Goal: Task Accomplishment & Management: Manage account settings

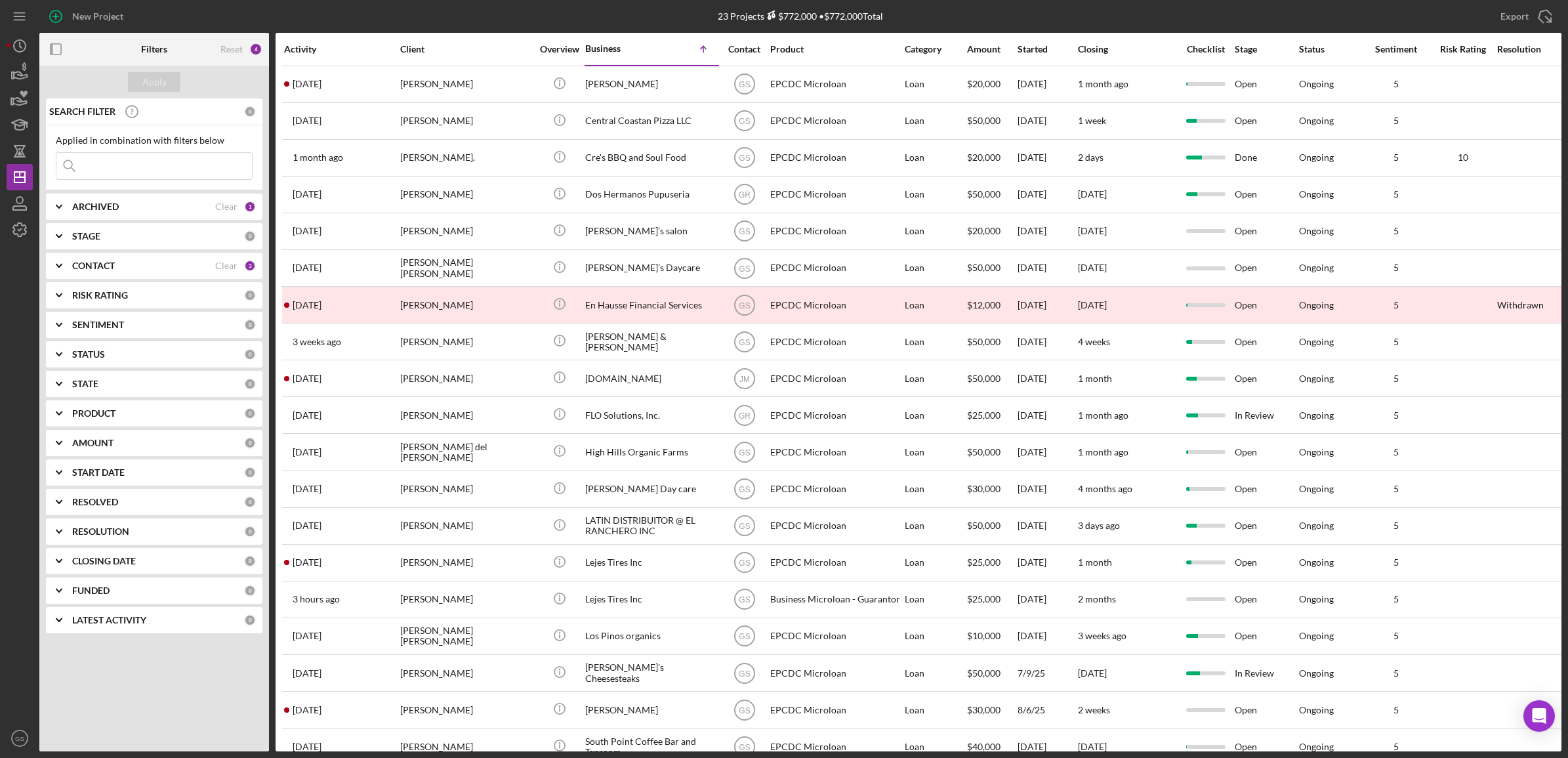
scroll to position [172, 0]
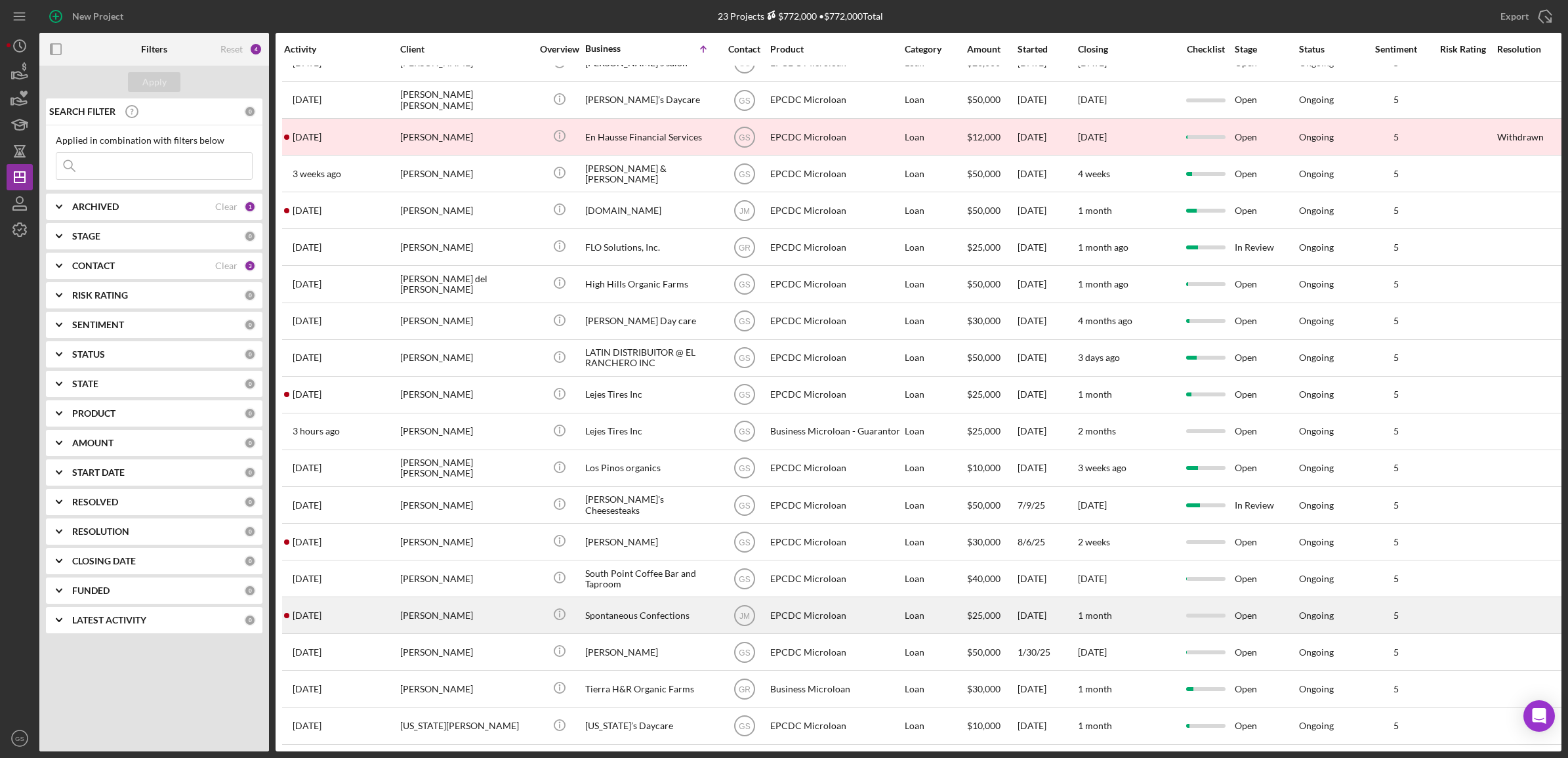
click at [347, 612] on div "2 days ago Robert Lenorovitz" at bounding box center [342, 615] width 115 height 35
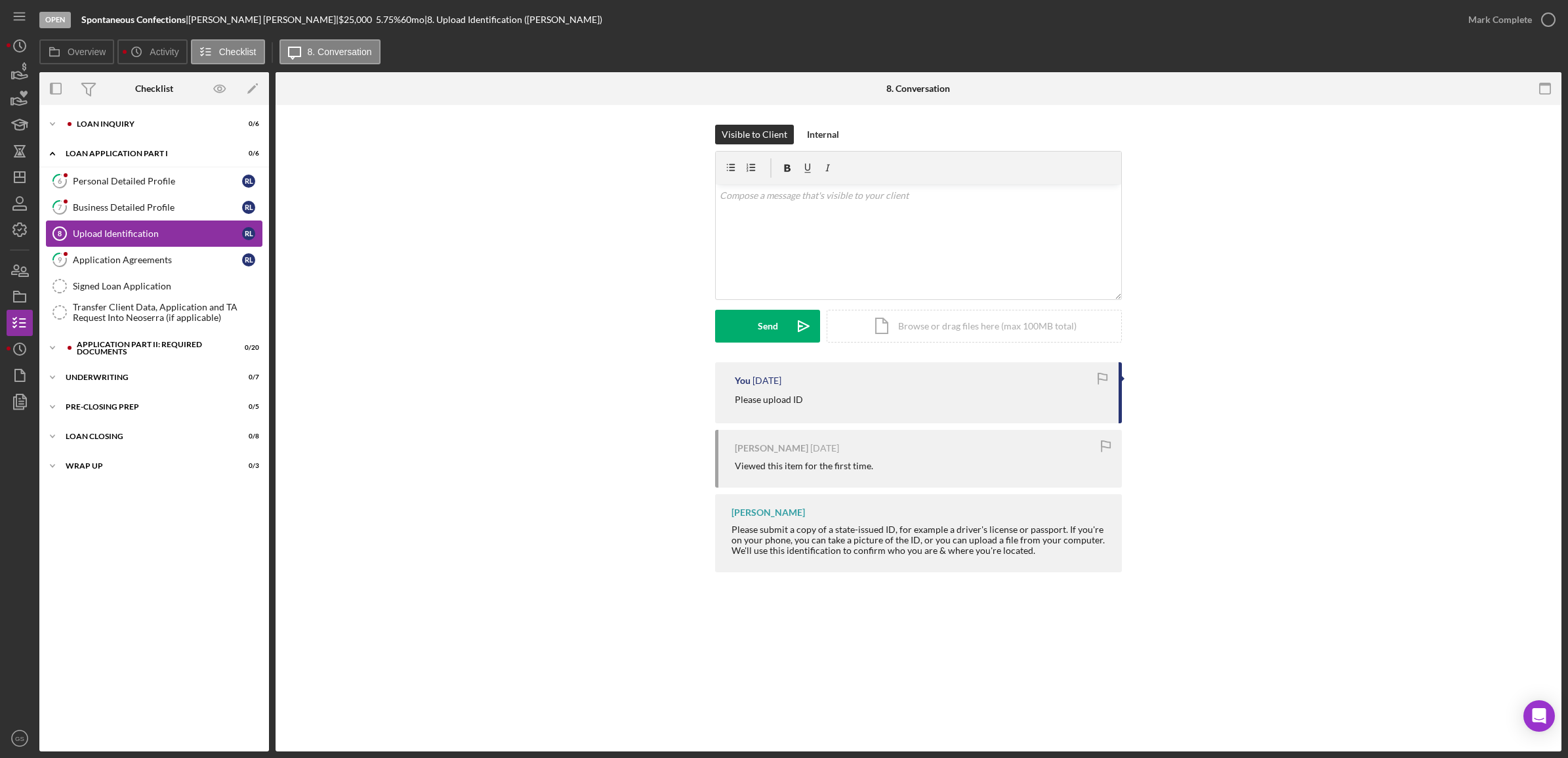
click at [137, 227] on link "Upload Identification 8 Upload Identification R L" at bounding box center [154, 234] width 217 height 26
click at [119, 125] on div "Loan Inquiry" at bounding box center [165, 124] width 176 height 8
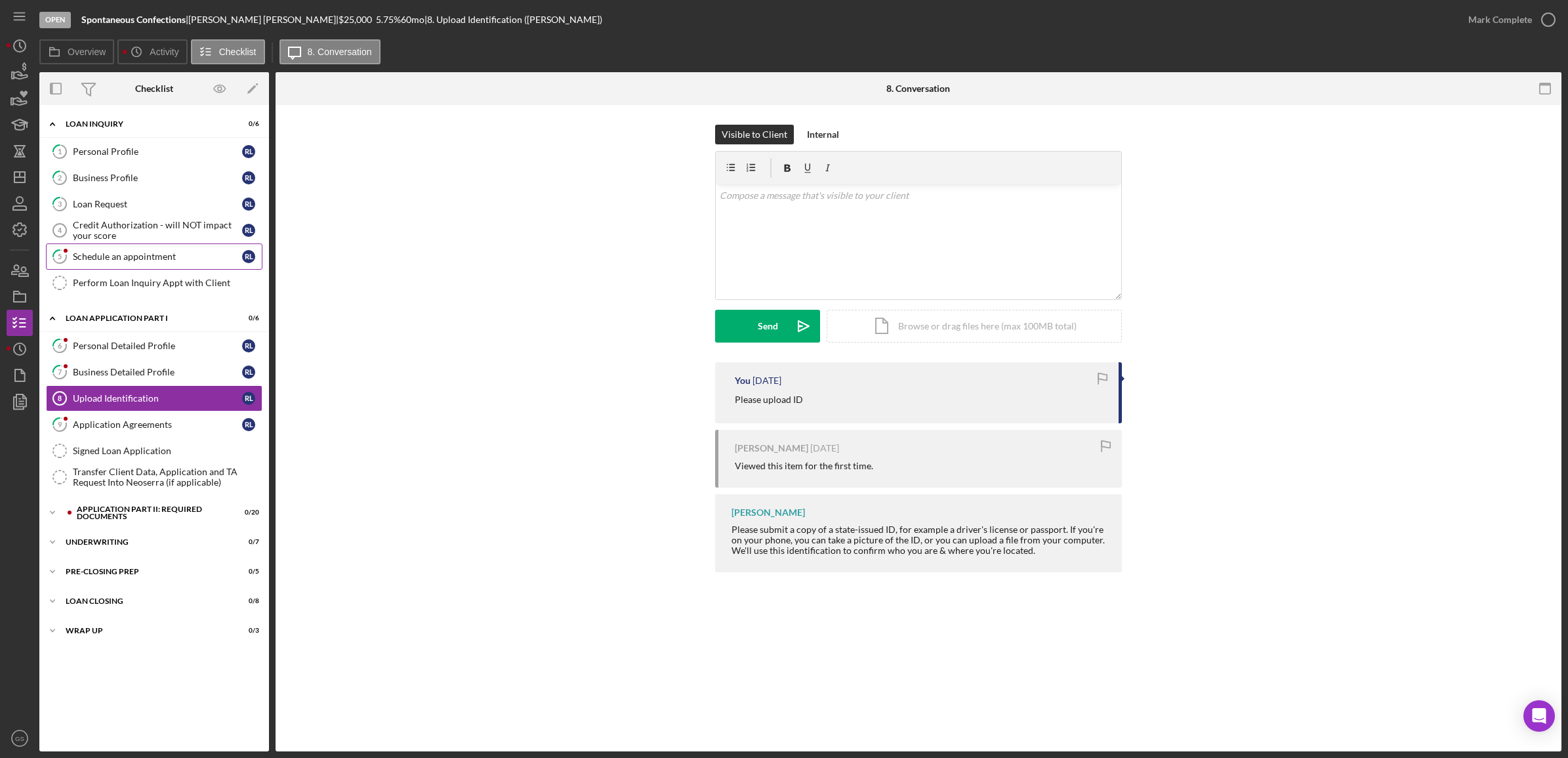
click at [121, 253] on div "Schedule an appointment" at bounding box center [157, 256] width 169 height 11
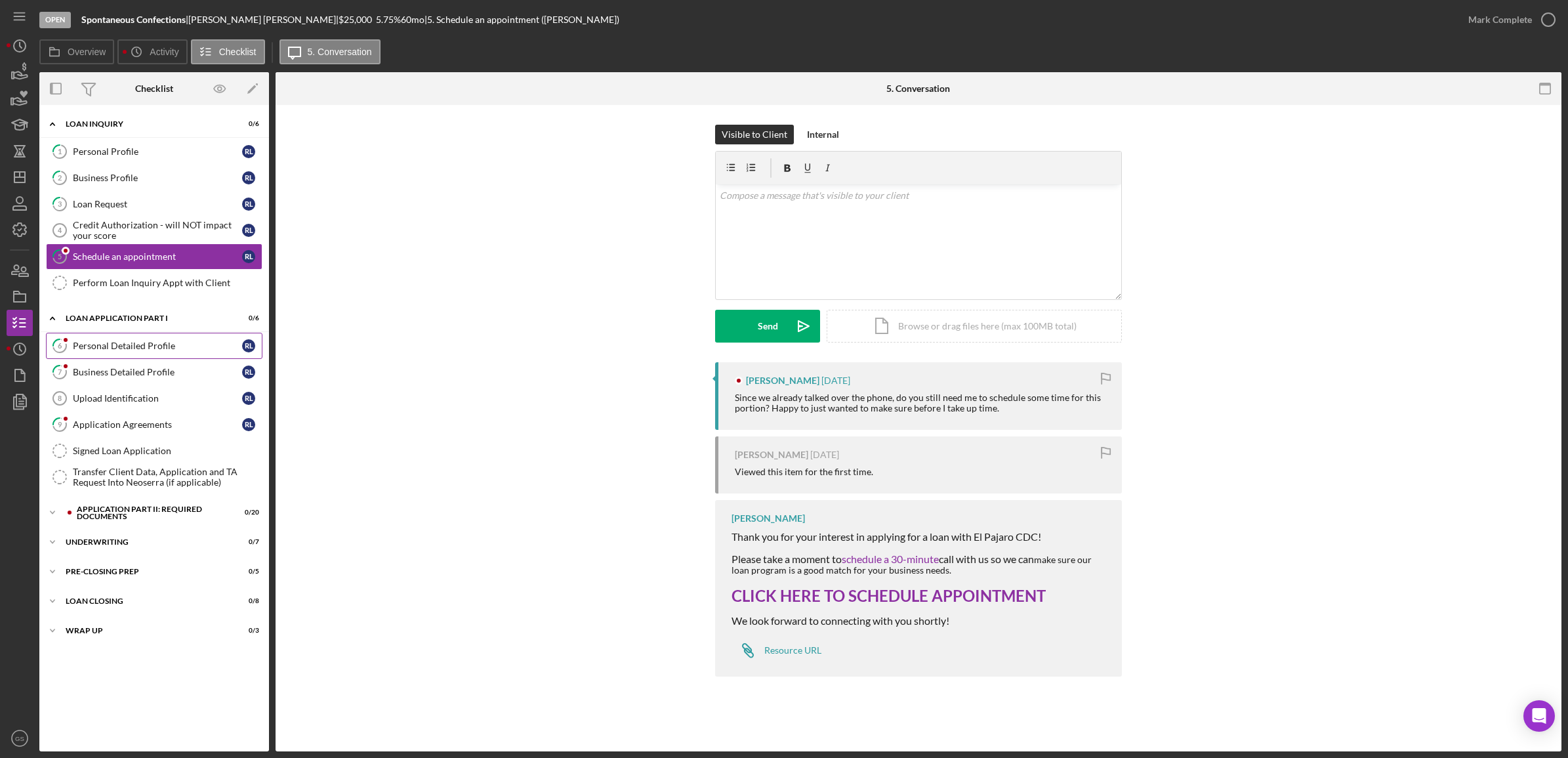
click at [181, 354] on link "6 Personal Detailed Profile R L" at bounding box center [154, 346] width 217 height 26
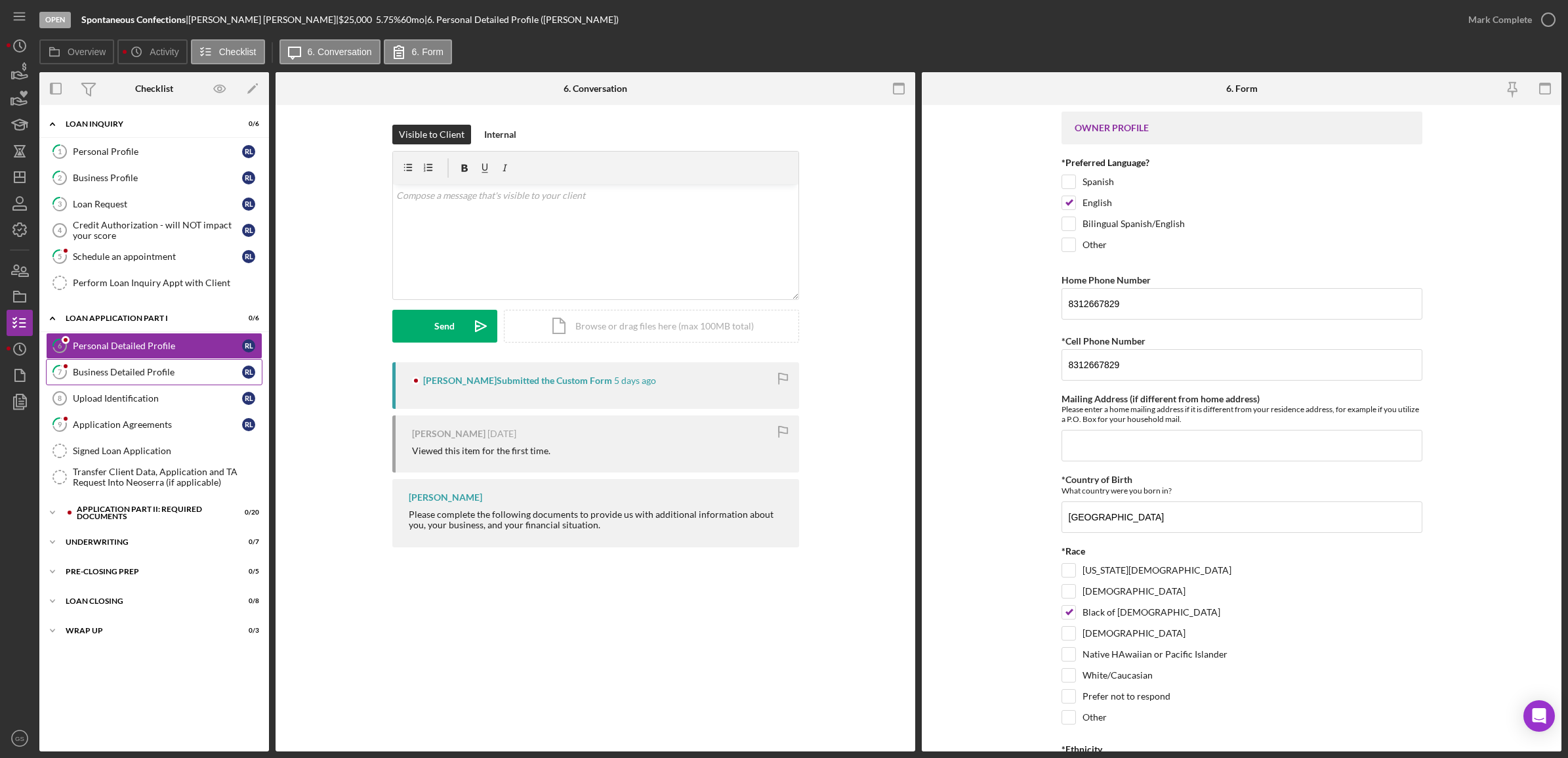
click at [135, 369] on div "Business Detailed Profile" at bounding box center [157, 372] width 169 height 11
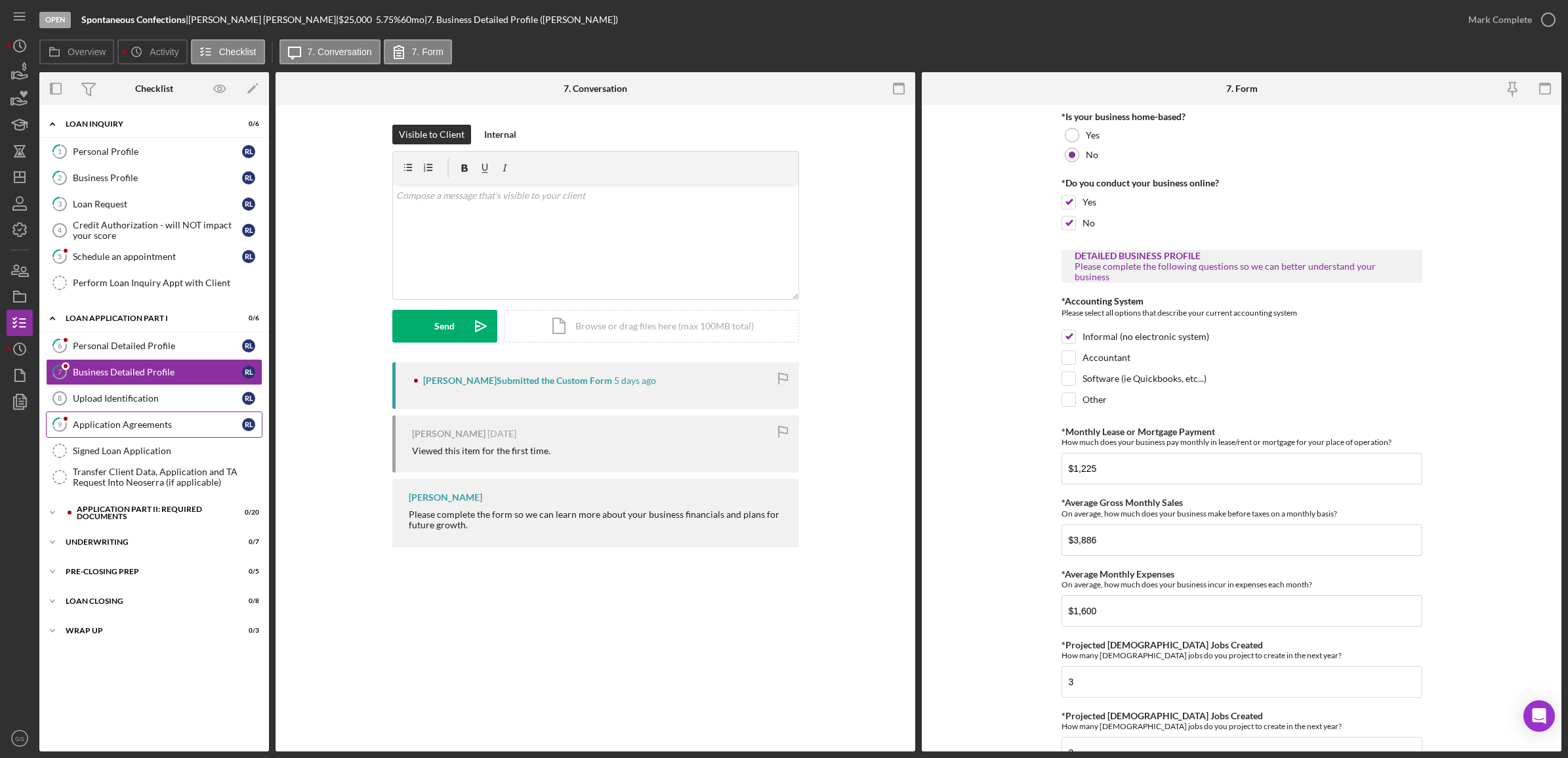
click at [66, 435] on icon "9" at bounding box center [60, 424] width 33 height 33
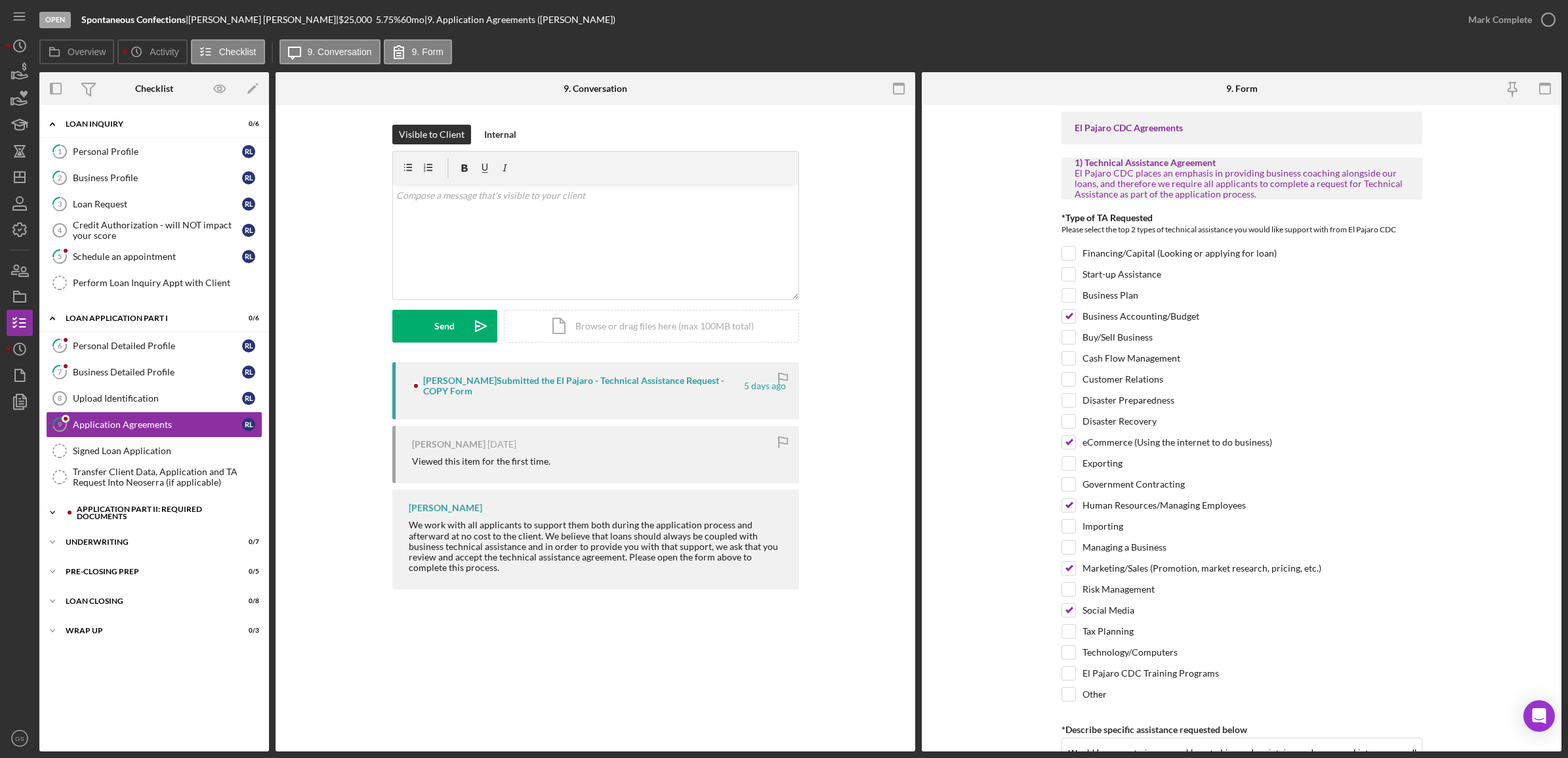
click at [167, 513] on div "Application Part II: Required Documents" at bounding box center [165, 512] width 176 height 15
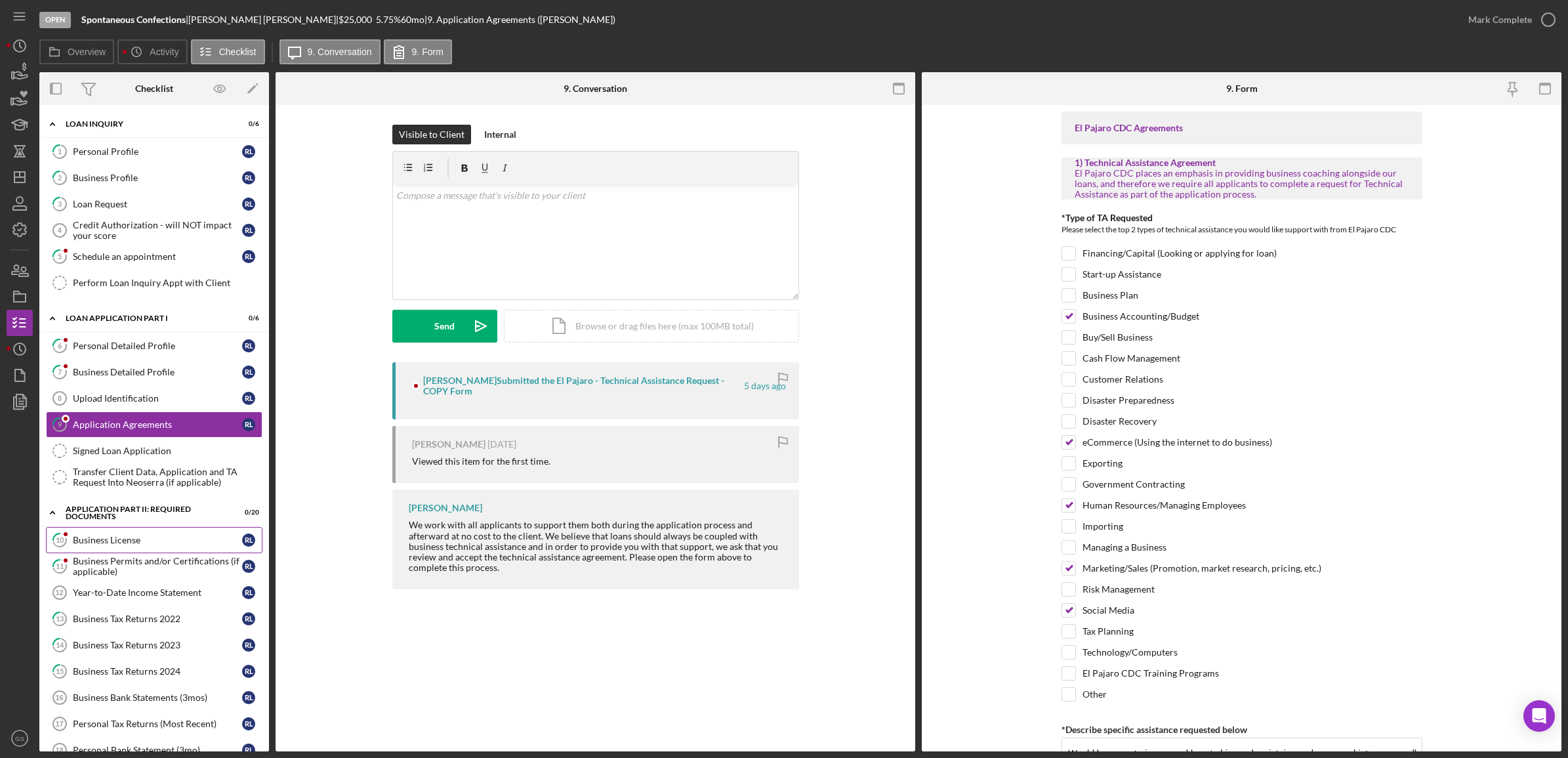
click at [162, 535] on link "10 Business License R L" at bounding box center [154, 540] width 217 height 26
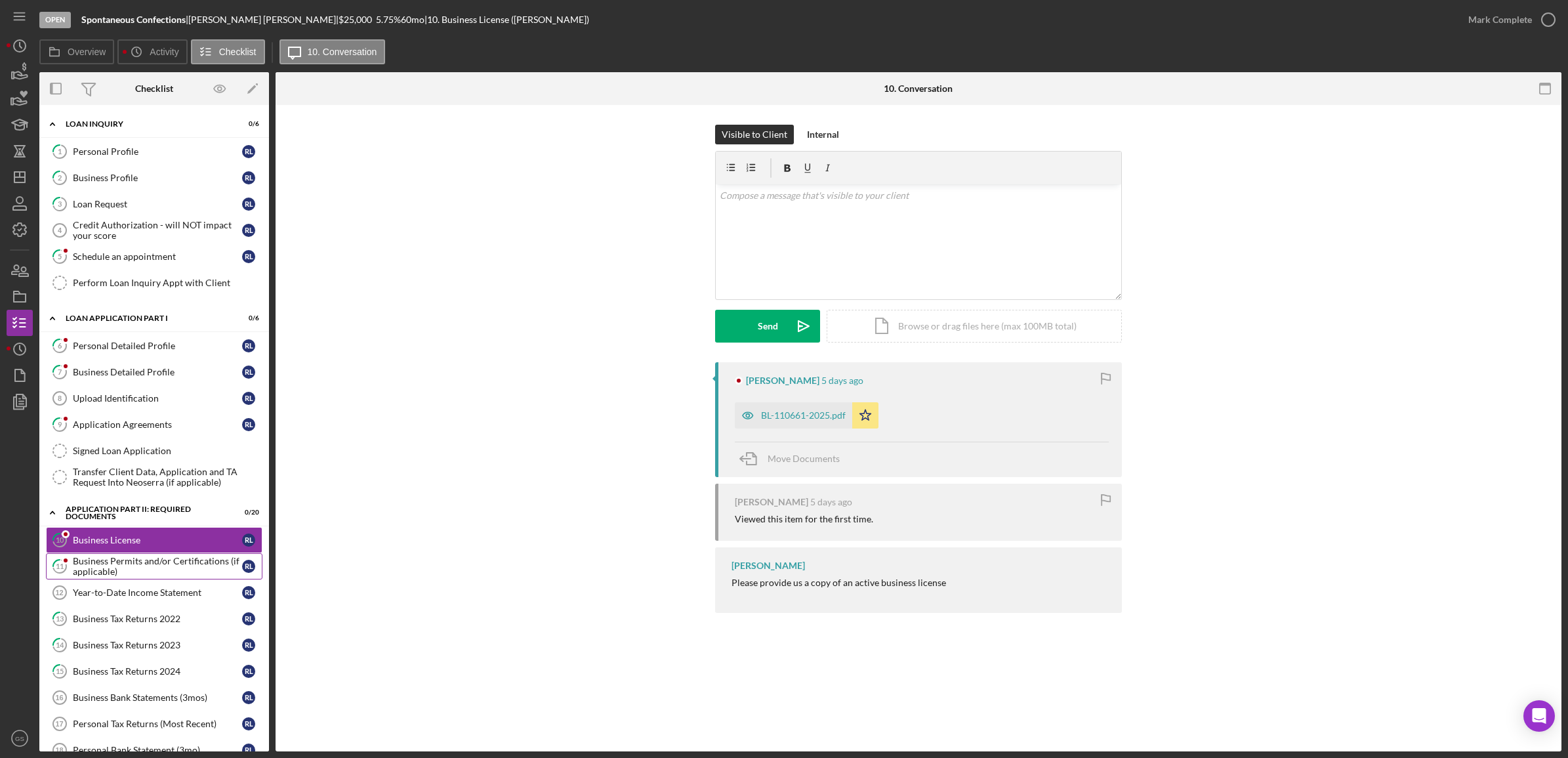
click at [166, 560] on div "Business Permits and/or Certifications (if applicable)" at bounding box center [157, 566] width 169 height 21
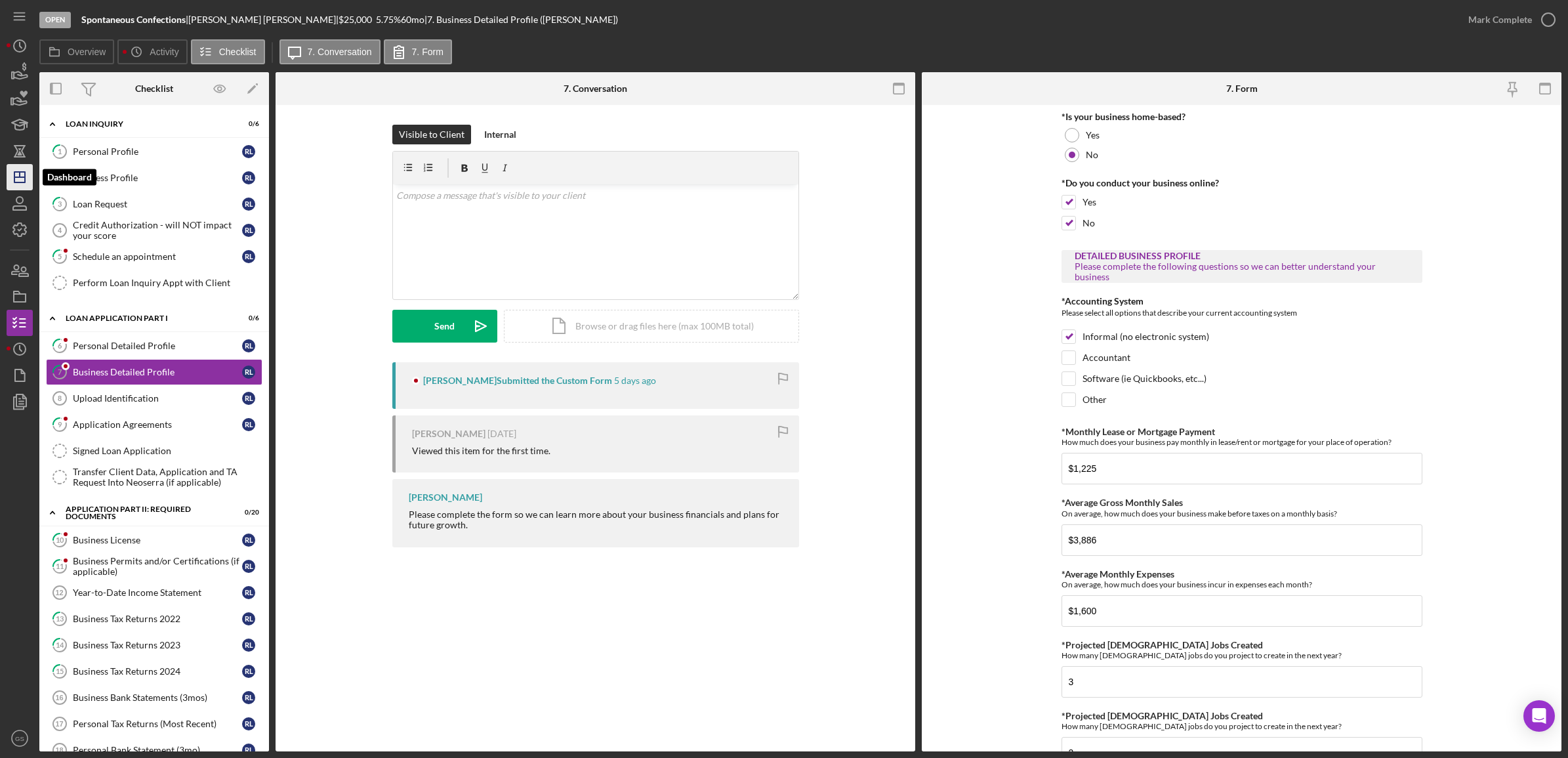
click at [21, 181] on icon "Icon/Dashboard" at bounding box center [19, 177] width 33 height 33
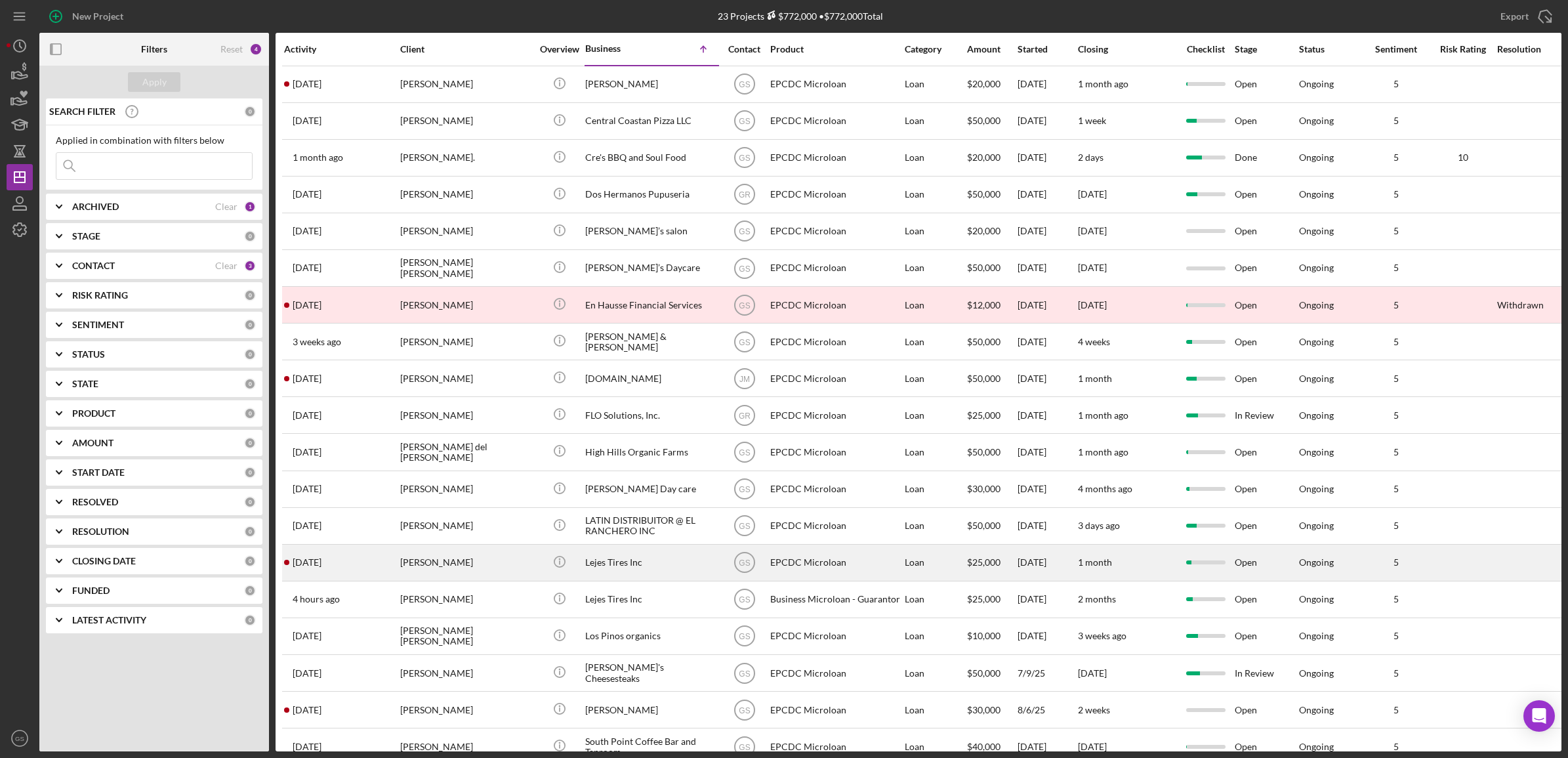
click at [470, 558] on div "[PERSON_NAME]" at bounding box center [466, 562] width 131 height 35
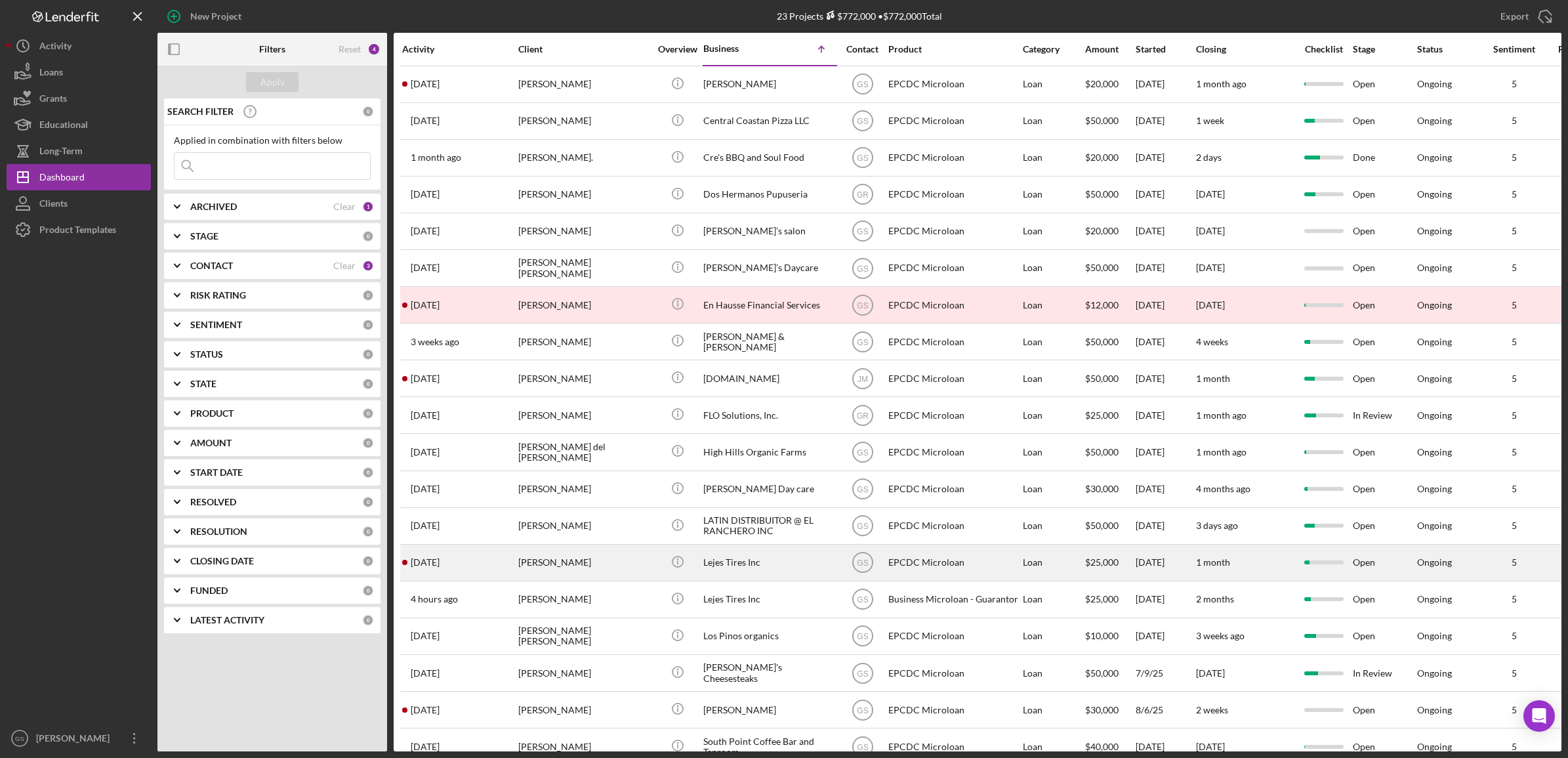
click at [630, 571] on div "[PERSON_NAME]" at bounding box center [584, 562] width 131 height 35
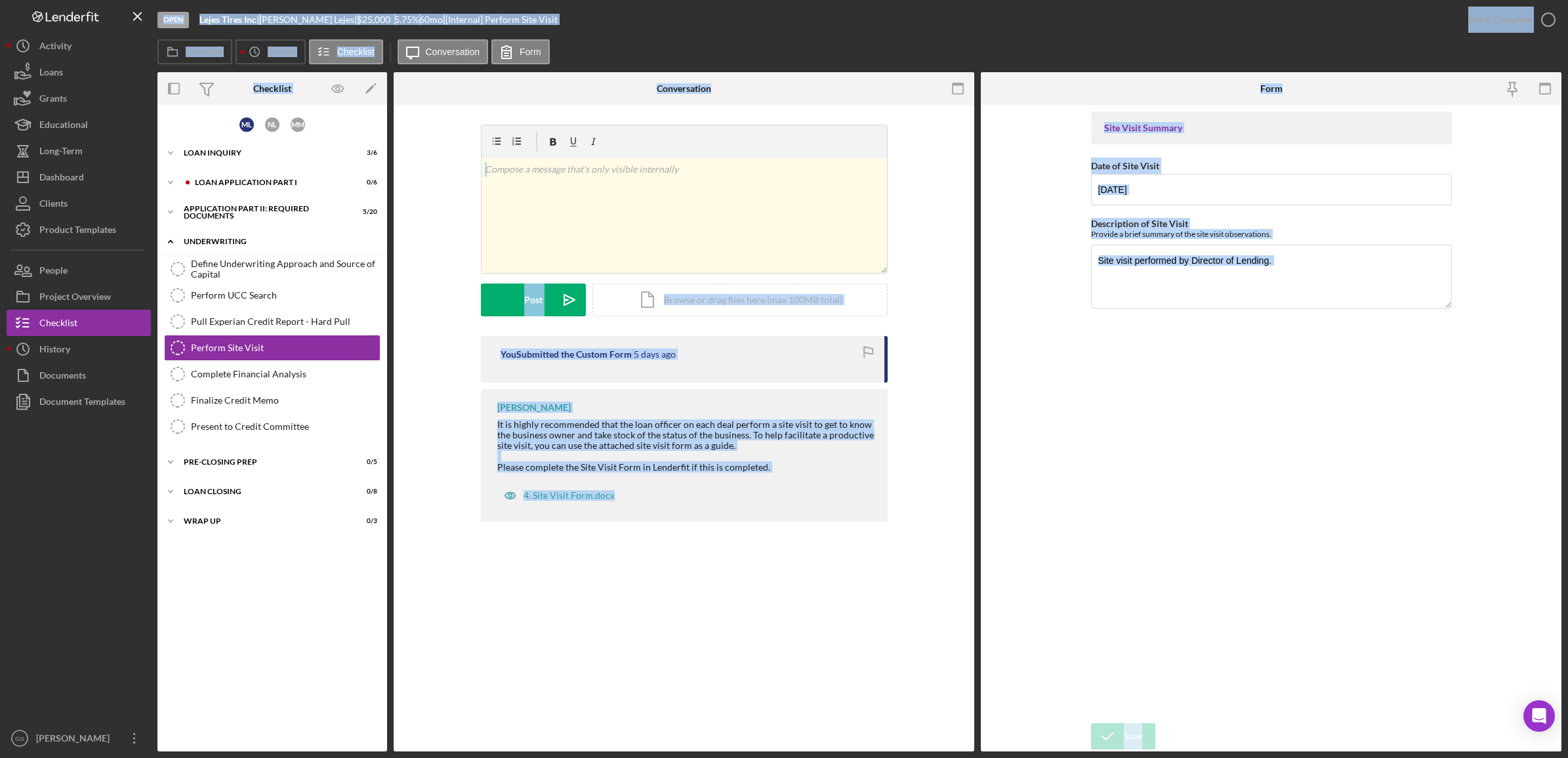
click at [300, 239] on div "Underwriting" at bounding box center [276, 242] width 187 height 8
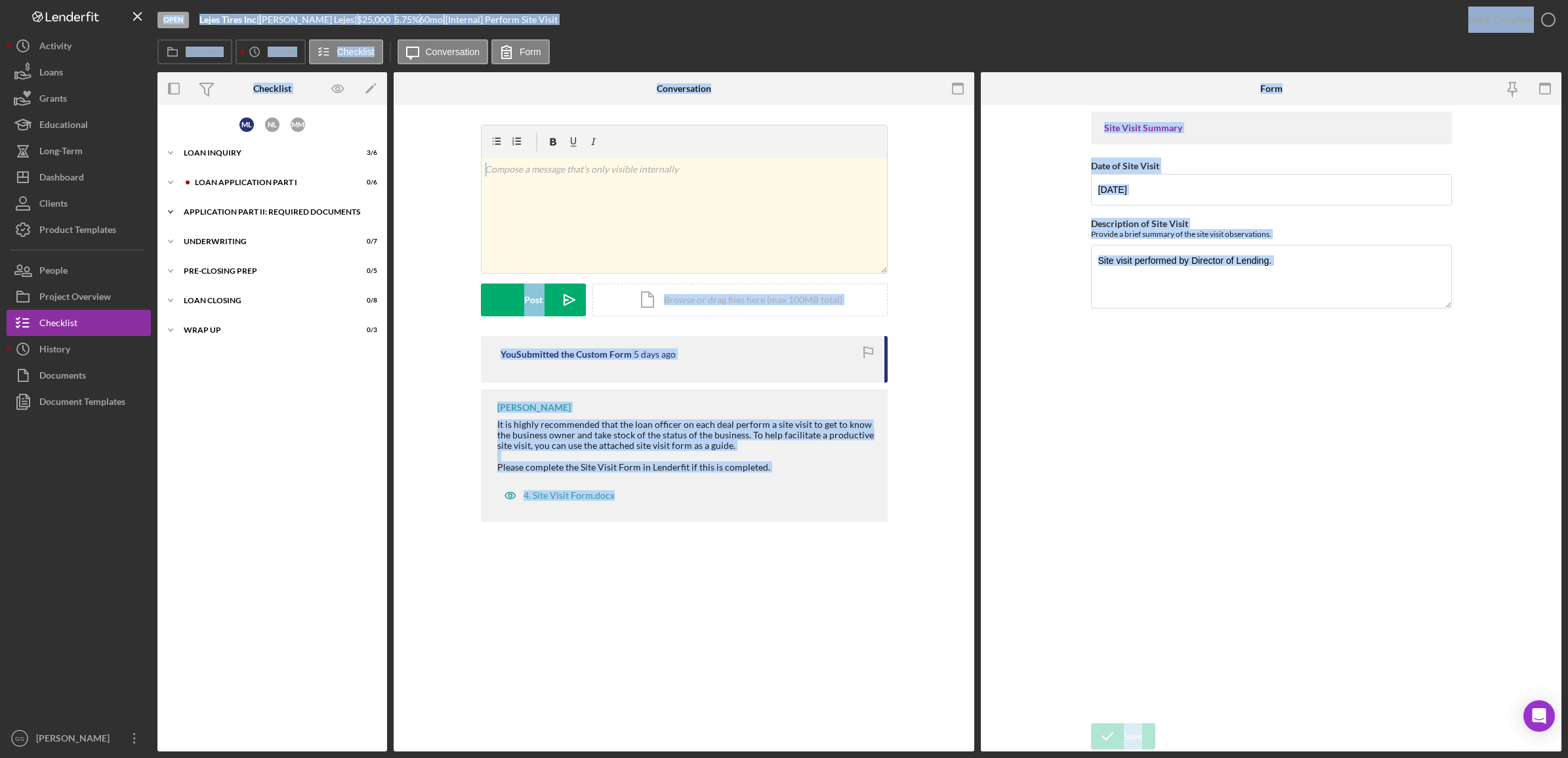
click at [282, 214] on div "Application Part II: Required Documents" at bounding box center [276, 212] width 187 height 8
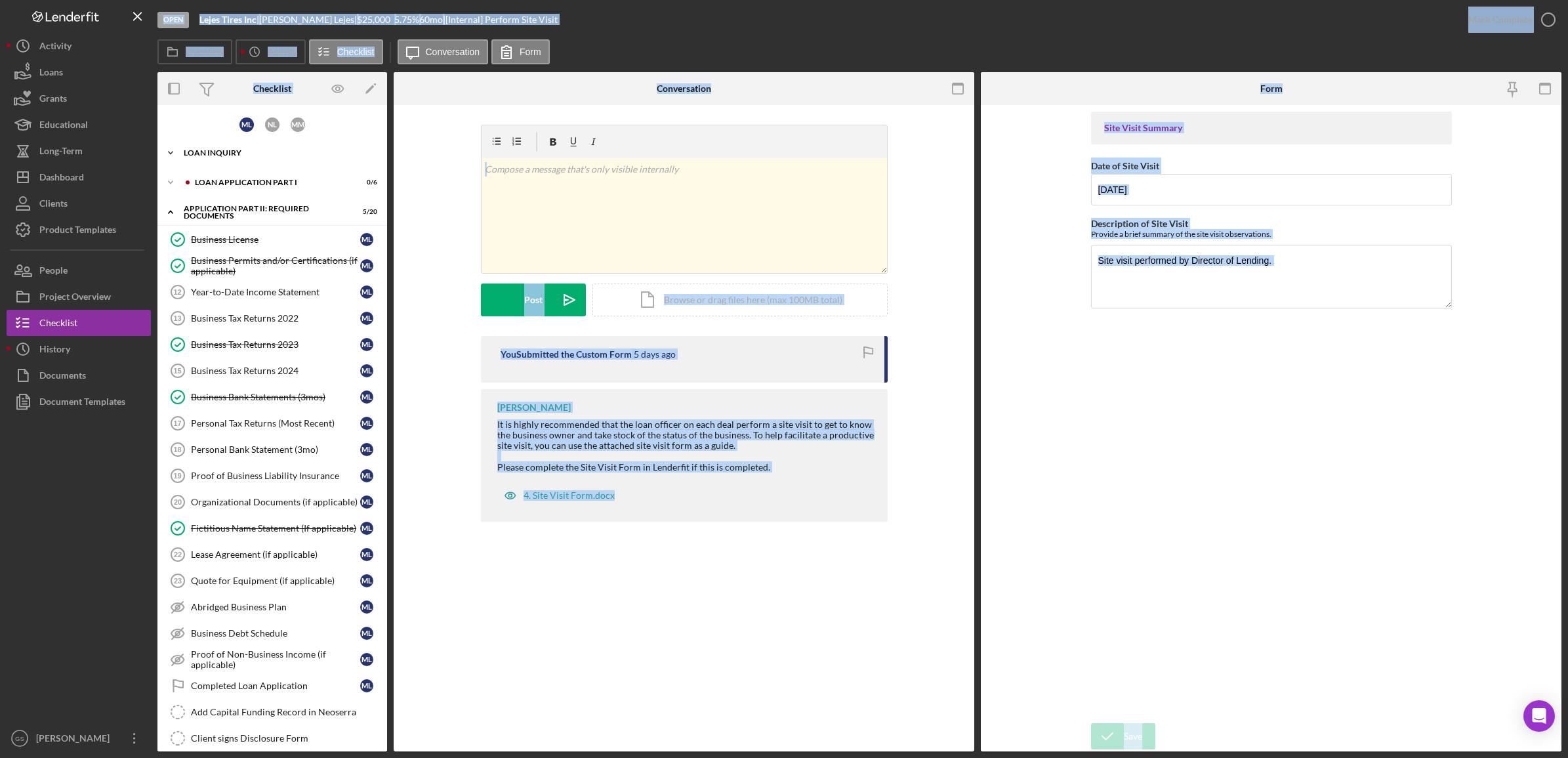
click at [283, 149] on div "Loan Inquiry" at bounding box center [276, 153] width 187 height 8
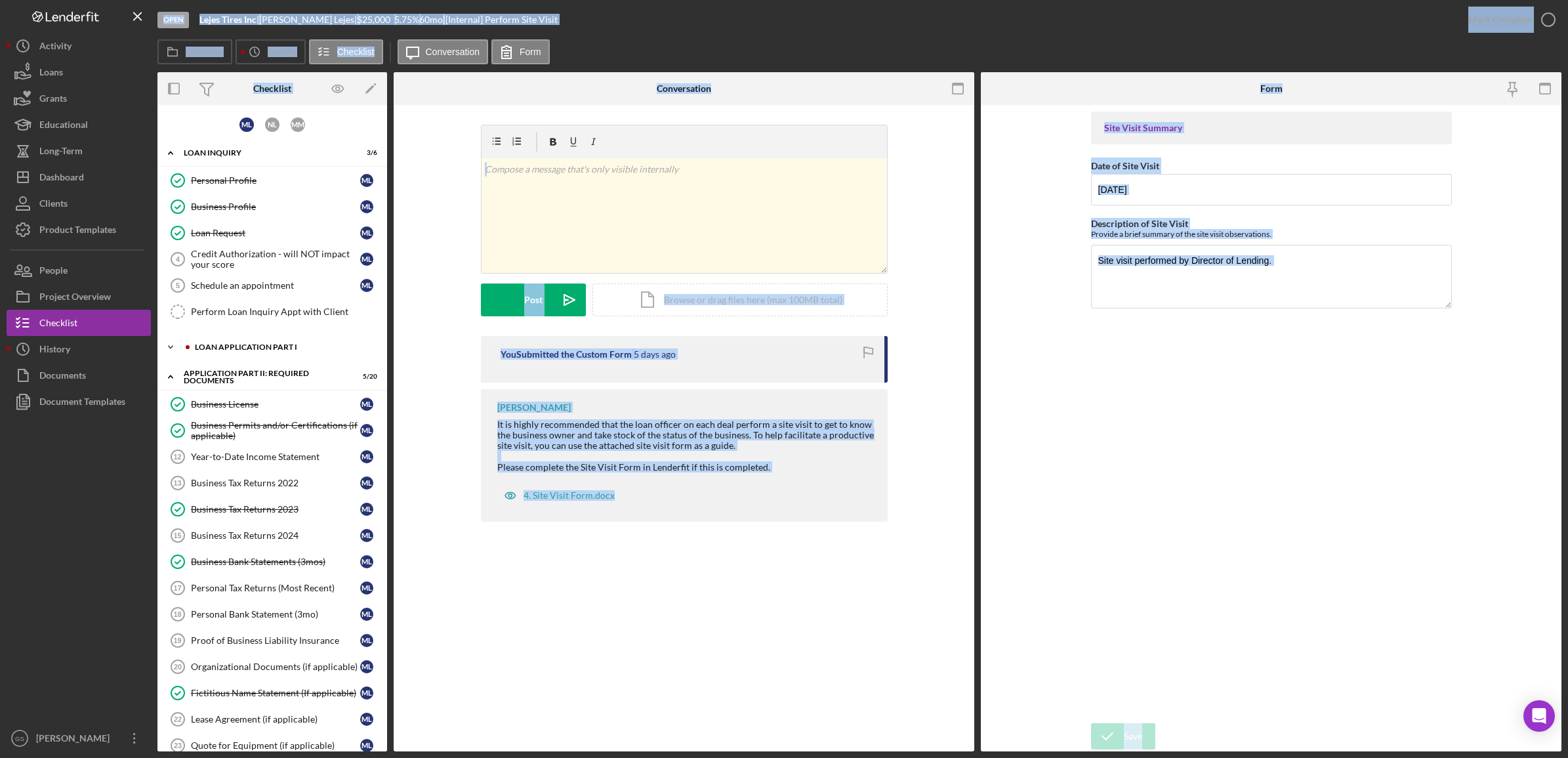
click at [339, 342] on div "Icon/Expander Loan Application Part I 0 / 6" at bounding box center [272, 347] width 230 height 26
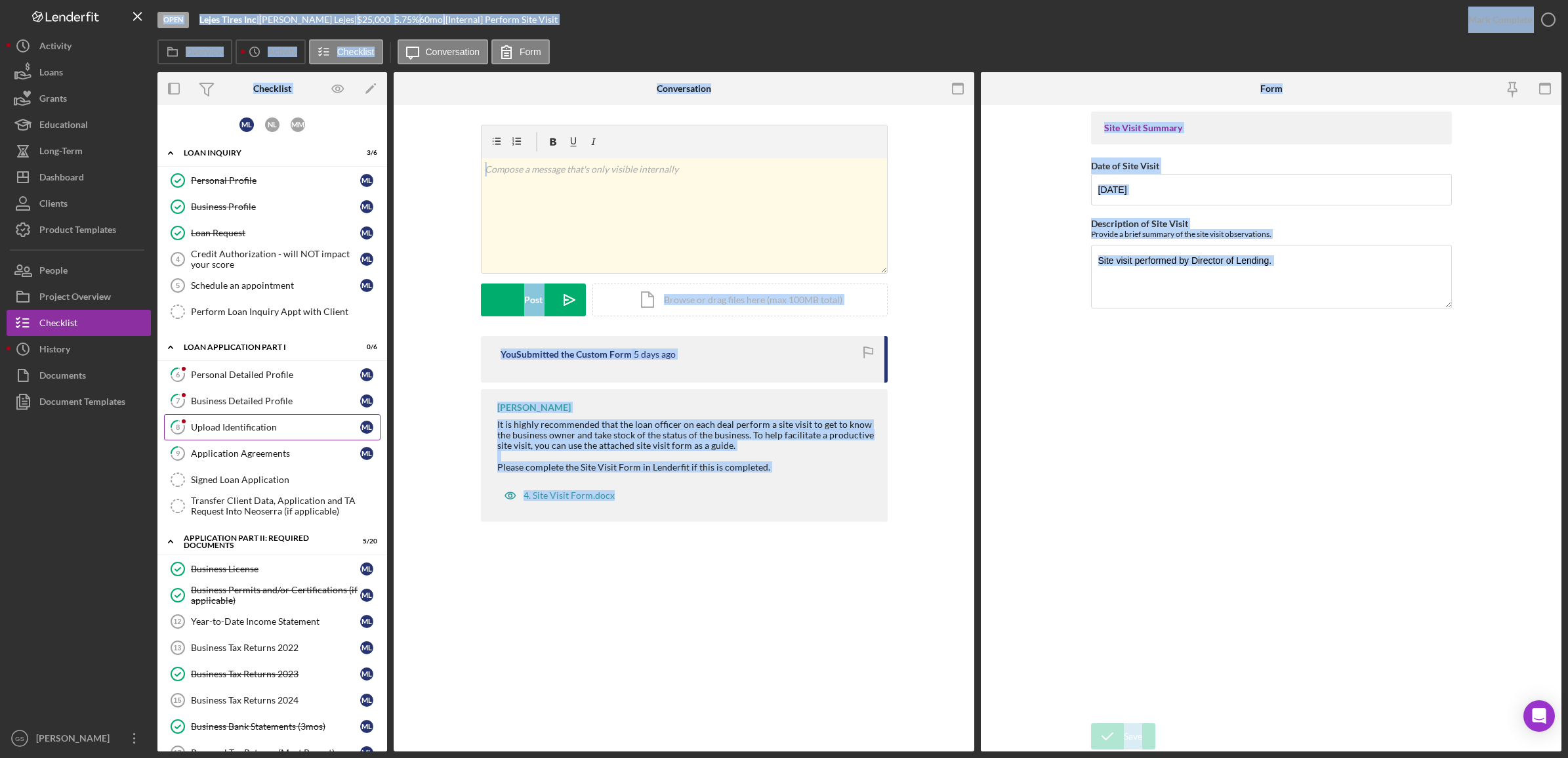
click at [269, 421] on link "8 Upload Identification M L" at bounding box center [272, 427] width 217 height 26
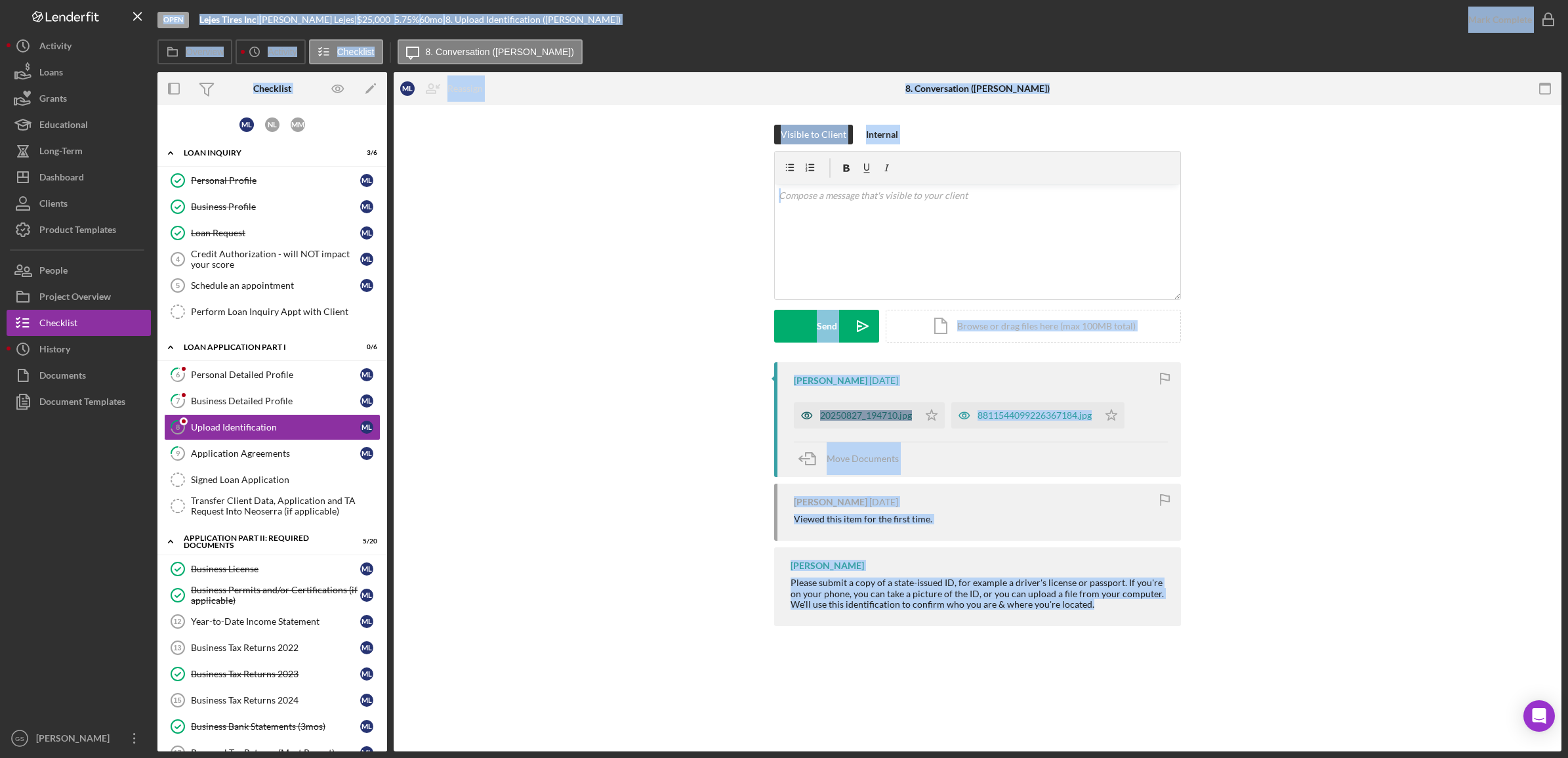
click at [905, 413] on div "20250827_194710.jpg" at bounding box center [866, 415] width 92 height 11
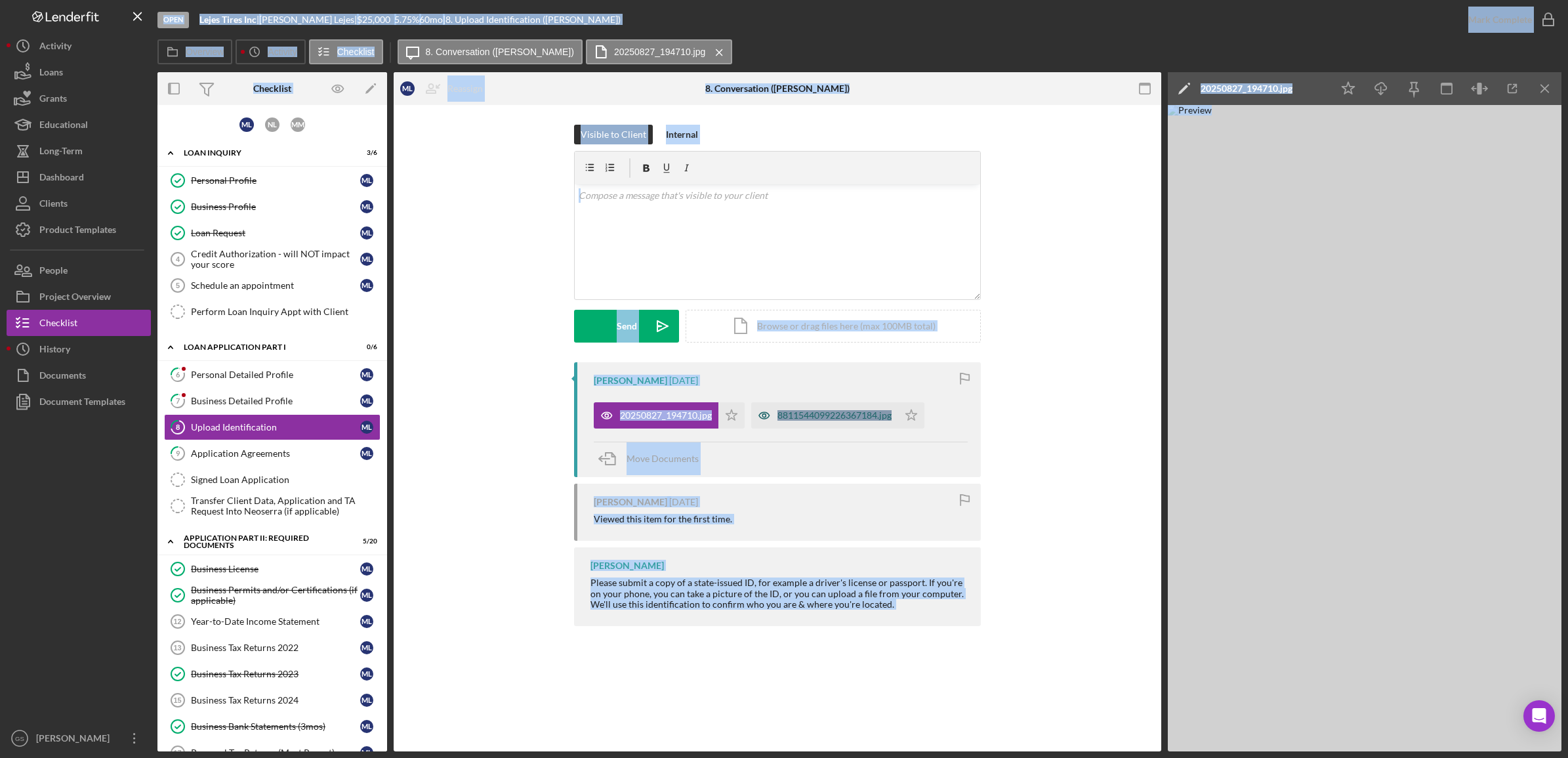
click at [828, 410] on div "8811544099226367184.jpg" at bounding box center [834, 415] width 114 height 11
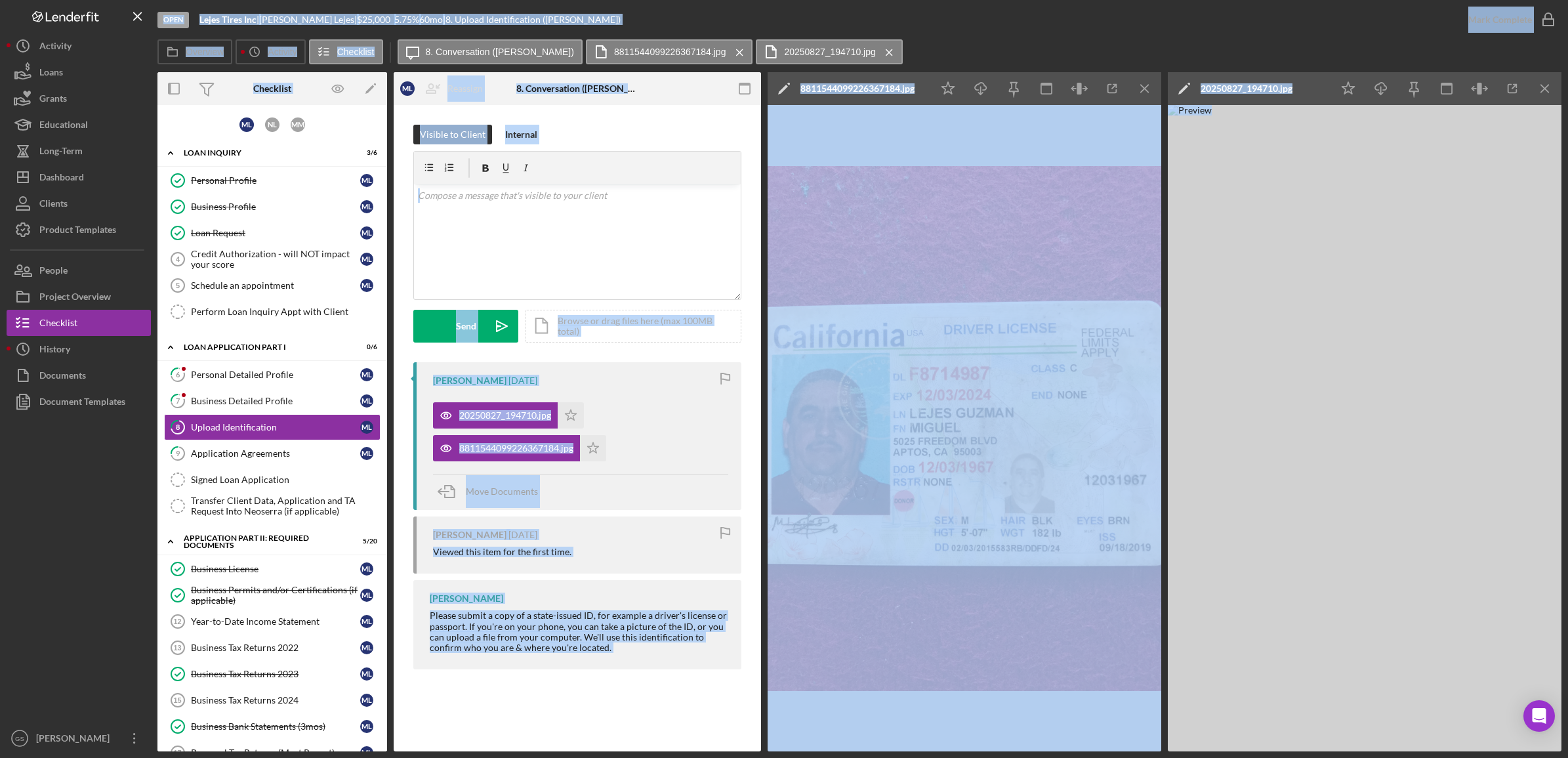
click at [1038, 277] on img at bounding box center [964, 428] width 394 height 646
click at [1547, 79] on icon "Icon/Menu Close" at bounding box center [1545, 89] width 30 height 30
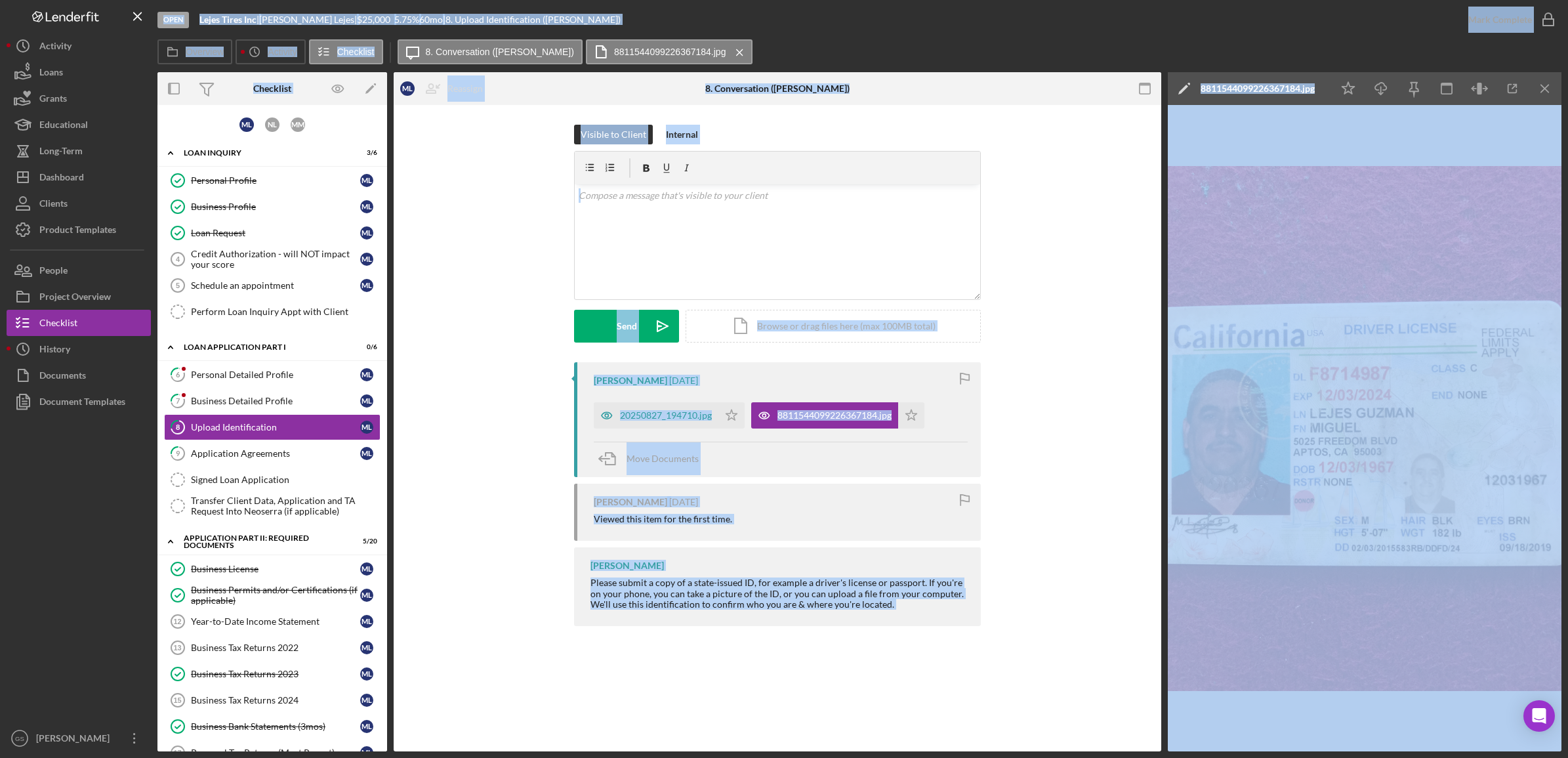
click at [1262, 453] on img at bounding box center [1364, 428] width 394 height 646
click at [250, 449] on link "9 Application Agreements M L" at bounding box center [272, 453] width 217 height 26
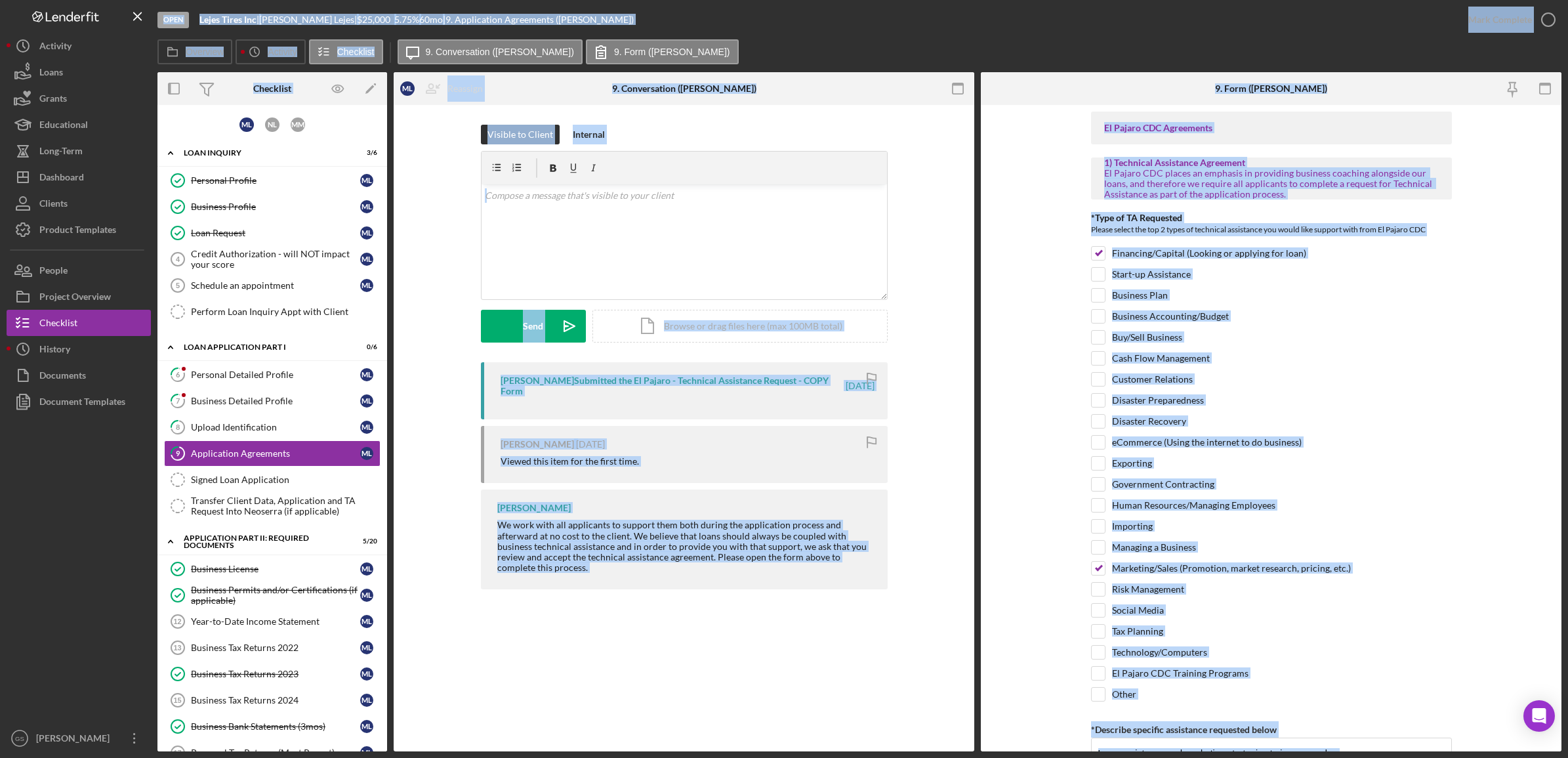
click at [420, 197] on div "Visible to Client Internal v Color teal Color pink Remove color Add row above A…" at bounding box center [684, 243] width 542 height 238
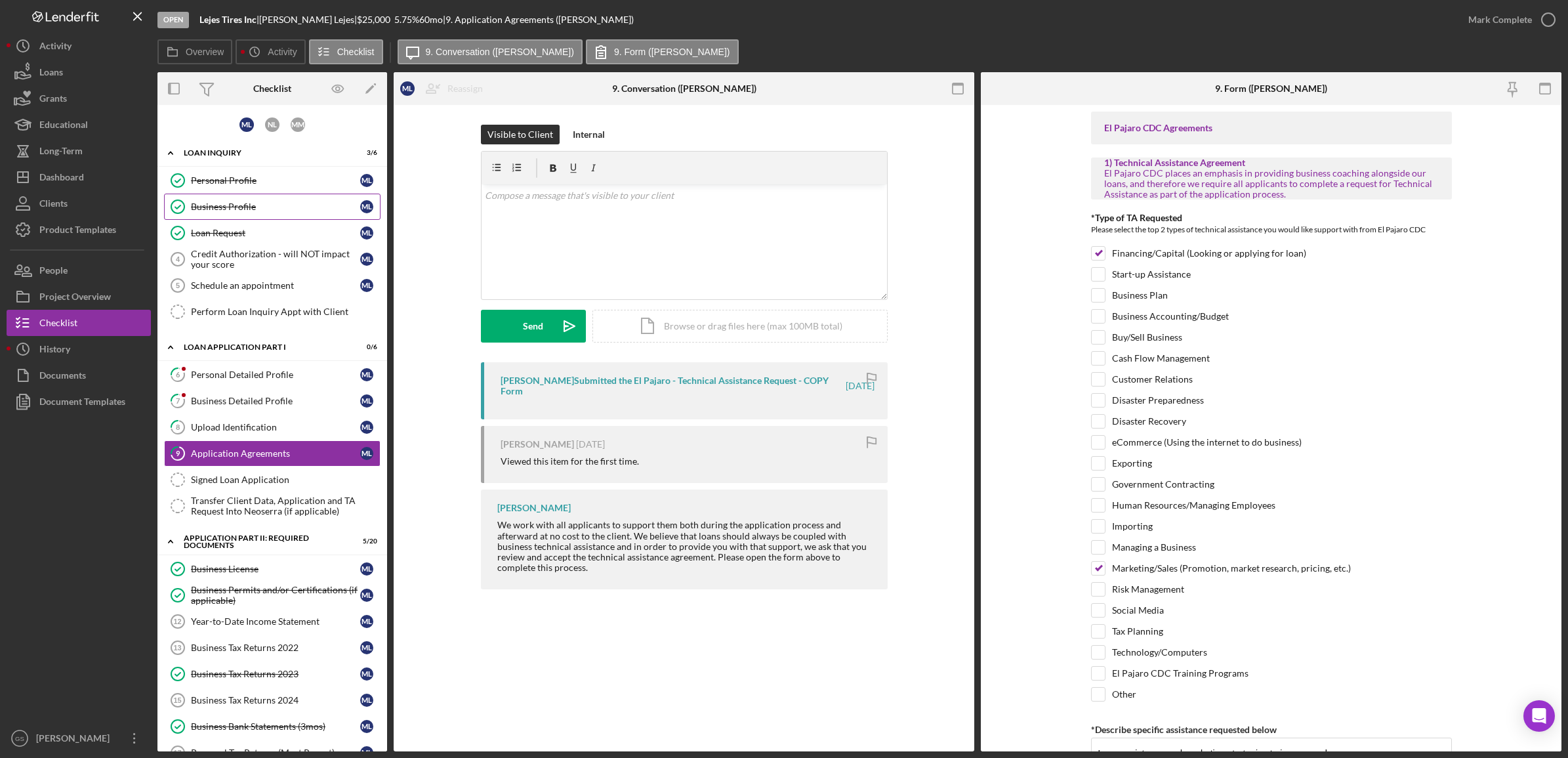
click at [272, 201] on div "Business Profile" at bounding box center [275, 206] width 169 height 11
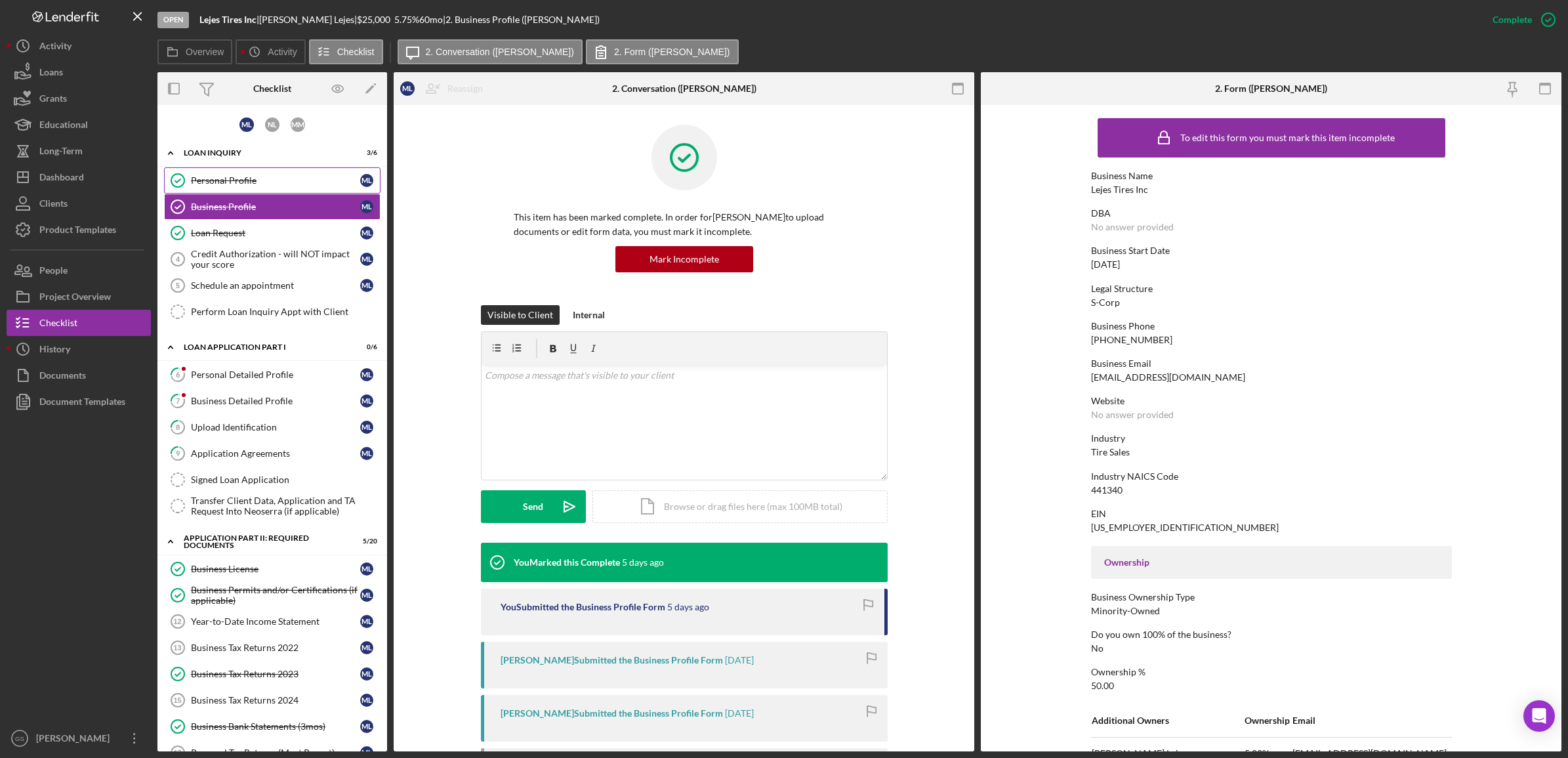
click at [298, 183] on div "Personal Profile" at bounding box center [275, 180] width 169 height 11
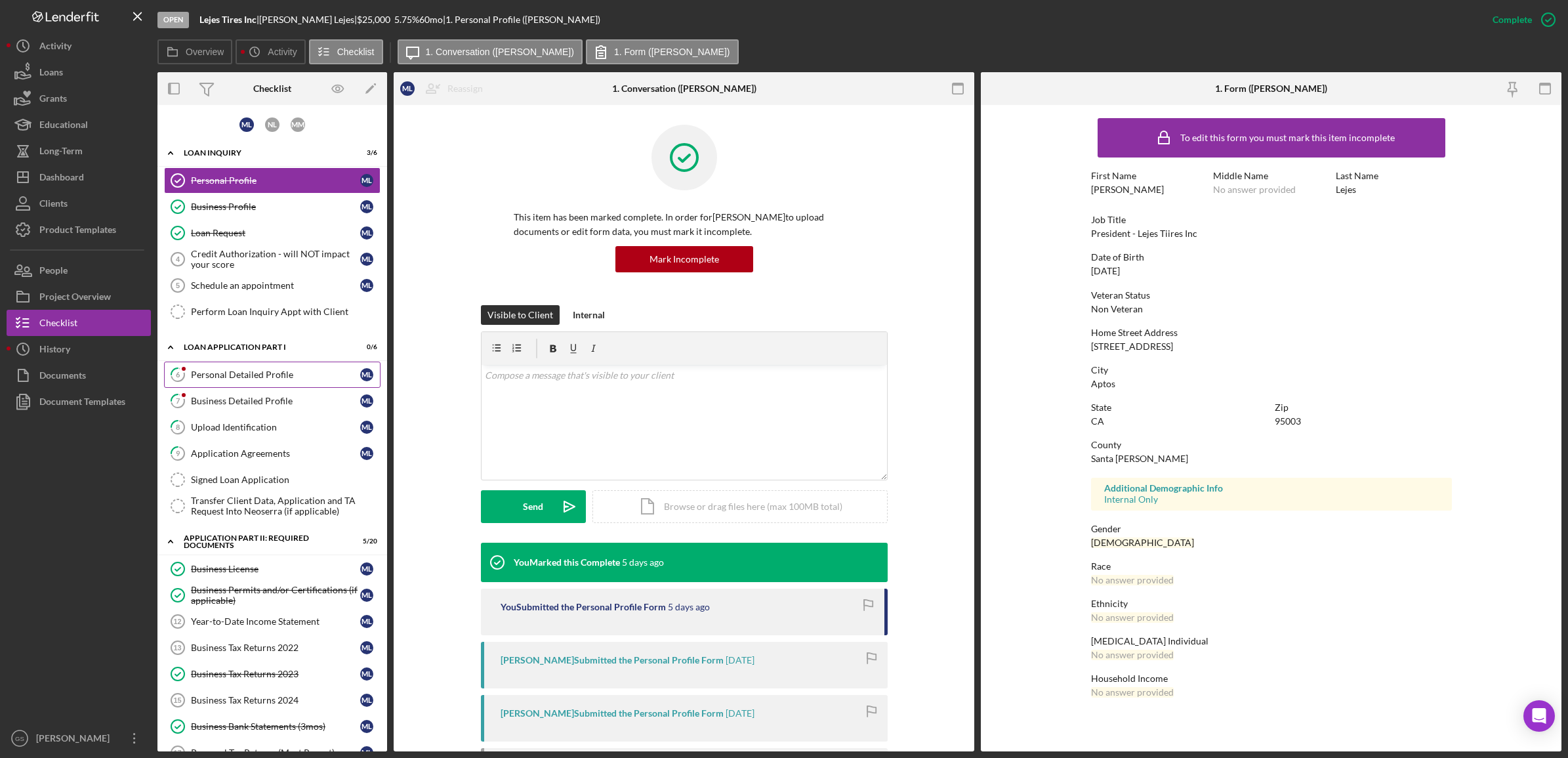
click at [201, 364] on link "6 Personal Detailed Profile M L" at bounding box center [272, 374] width 217 height 26
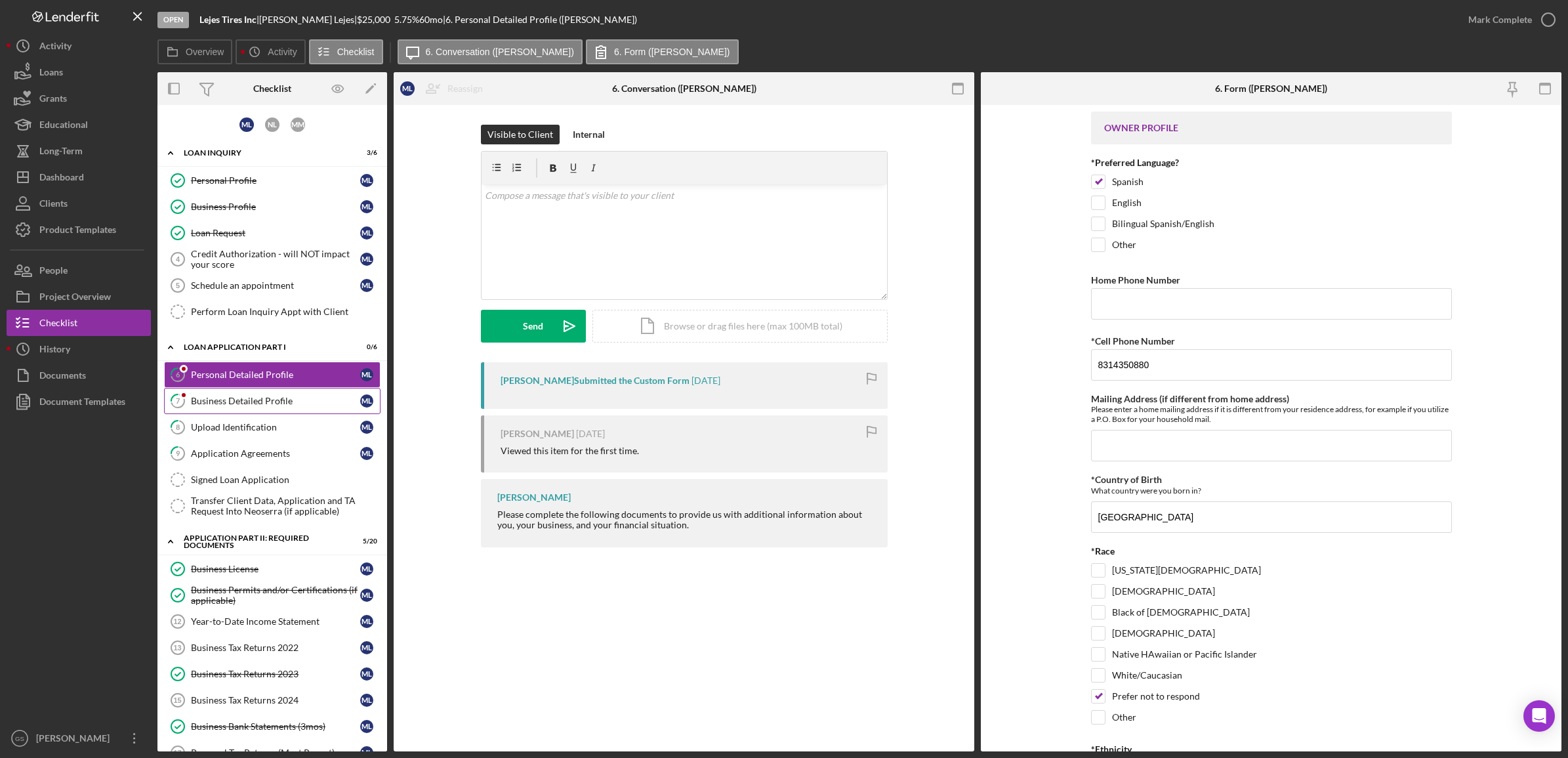
click at [316, 401] on div "Business Detailed Profile" at bounding box center [275, 401] width 169 height 11
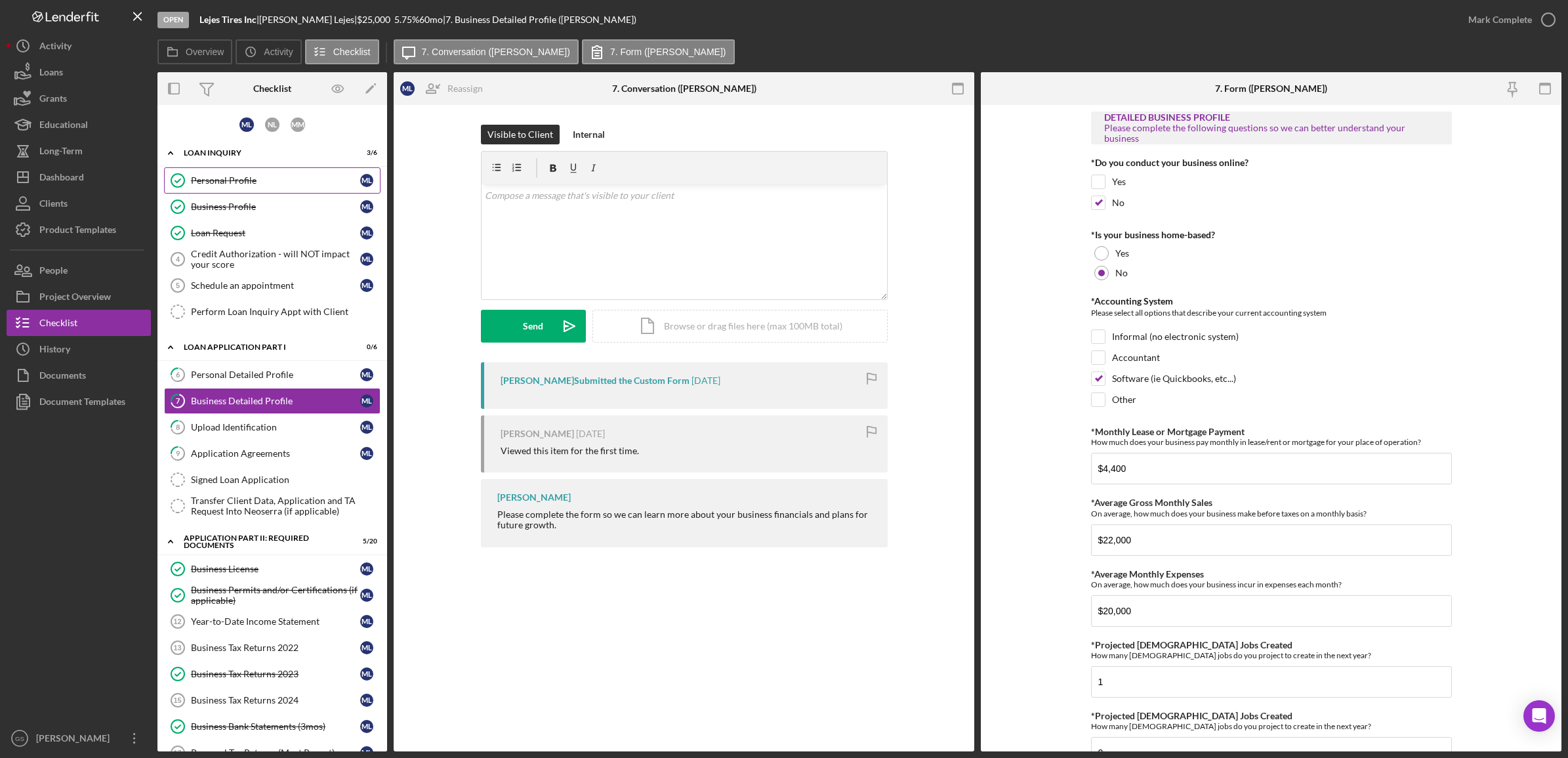
click at [274, 181] on div "Personal Profile" at bounding box center [275, 180] width 169 height 11
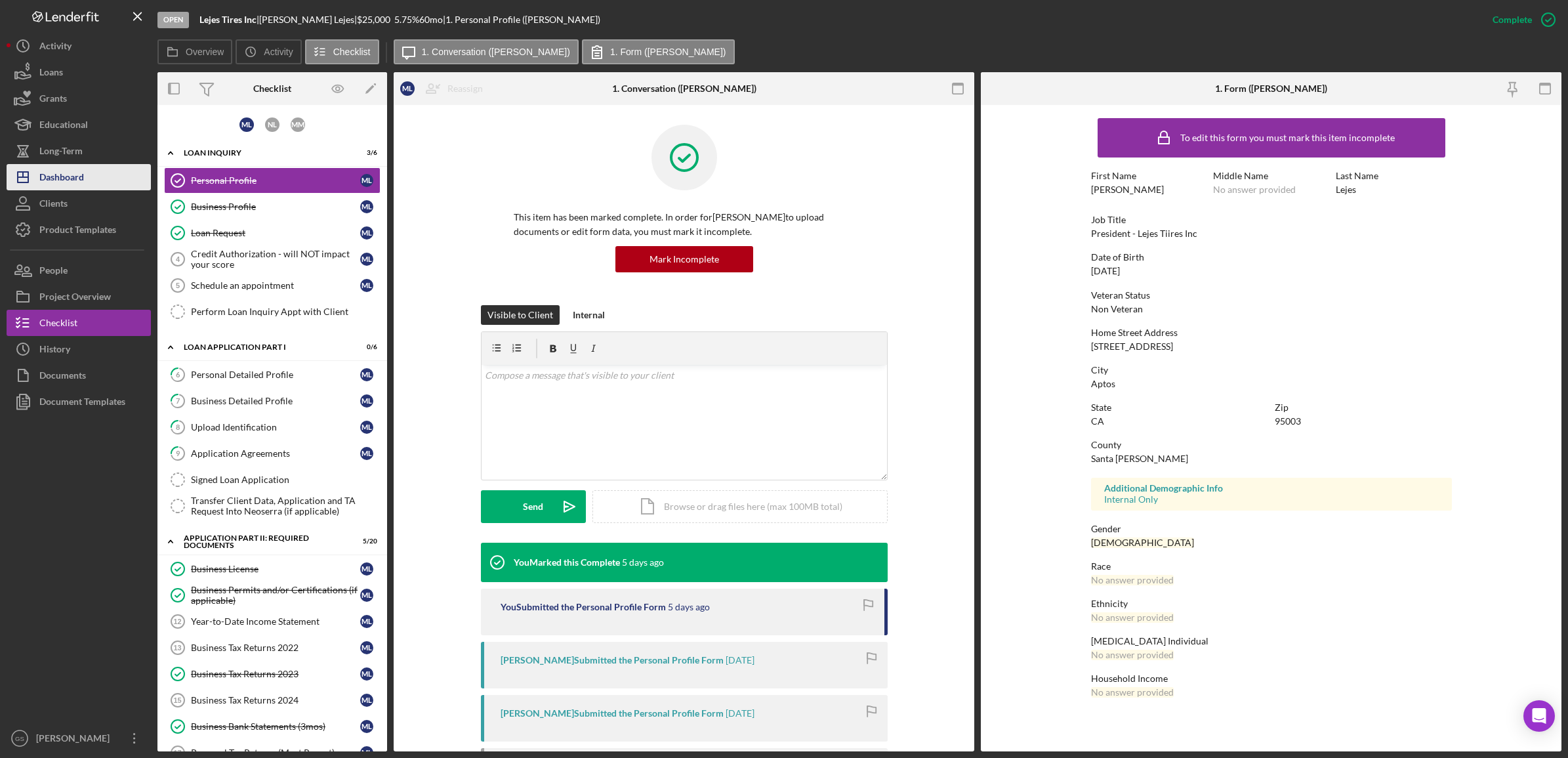
click at [102, 173] on button "Icon/Dashboard Dashboard" at bounding box center [78, 177] width 145 height 26
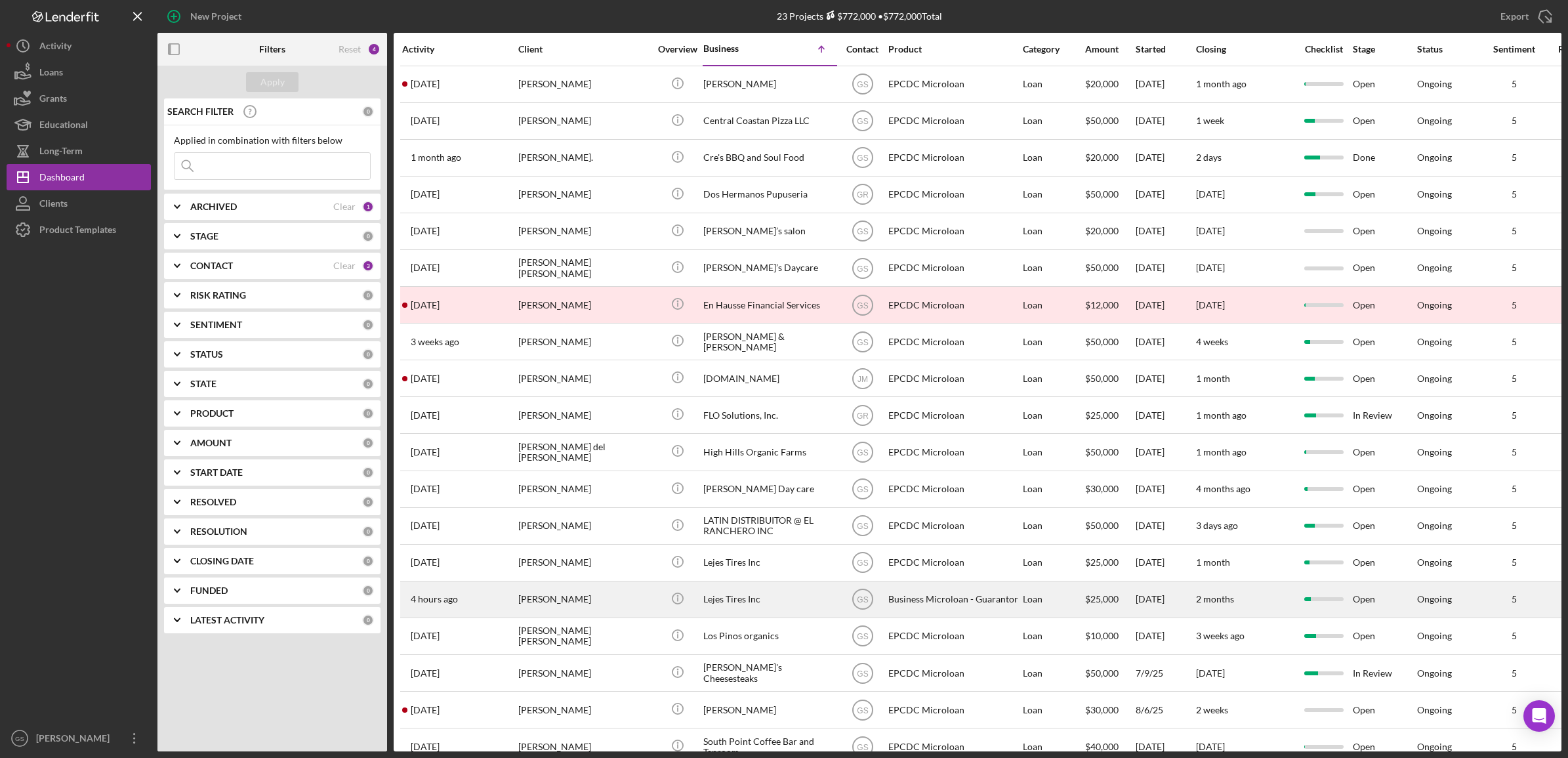
click at [1001, 609] on div "Business Microloan - Guarantor" at bounding box center [954, 599] width 131 height 35
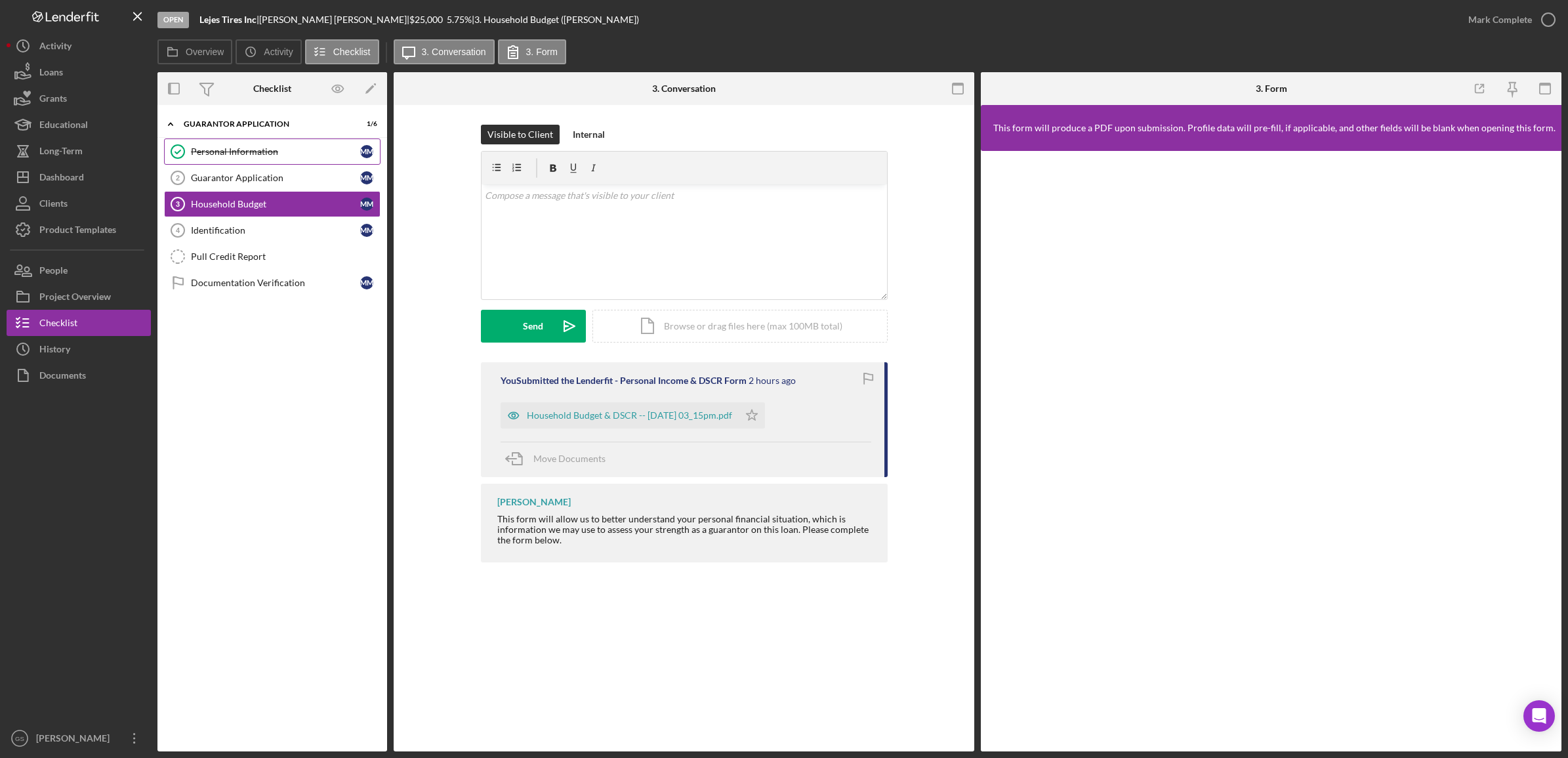
click at [276, 154] on div "Personal Information" at bounding box center [275, 151] width 169 height 11
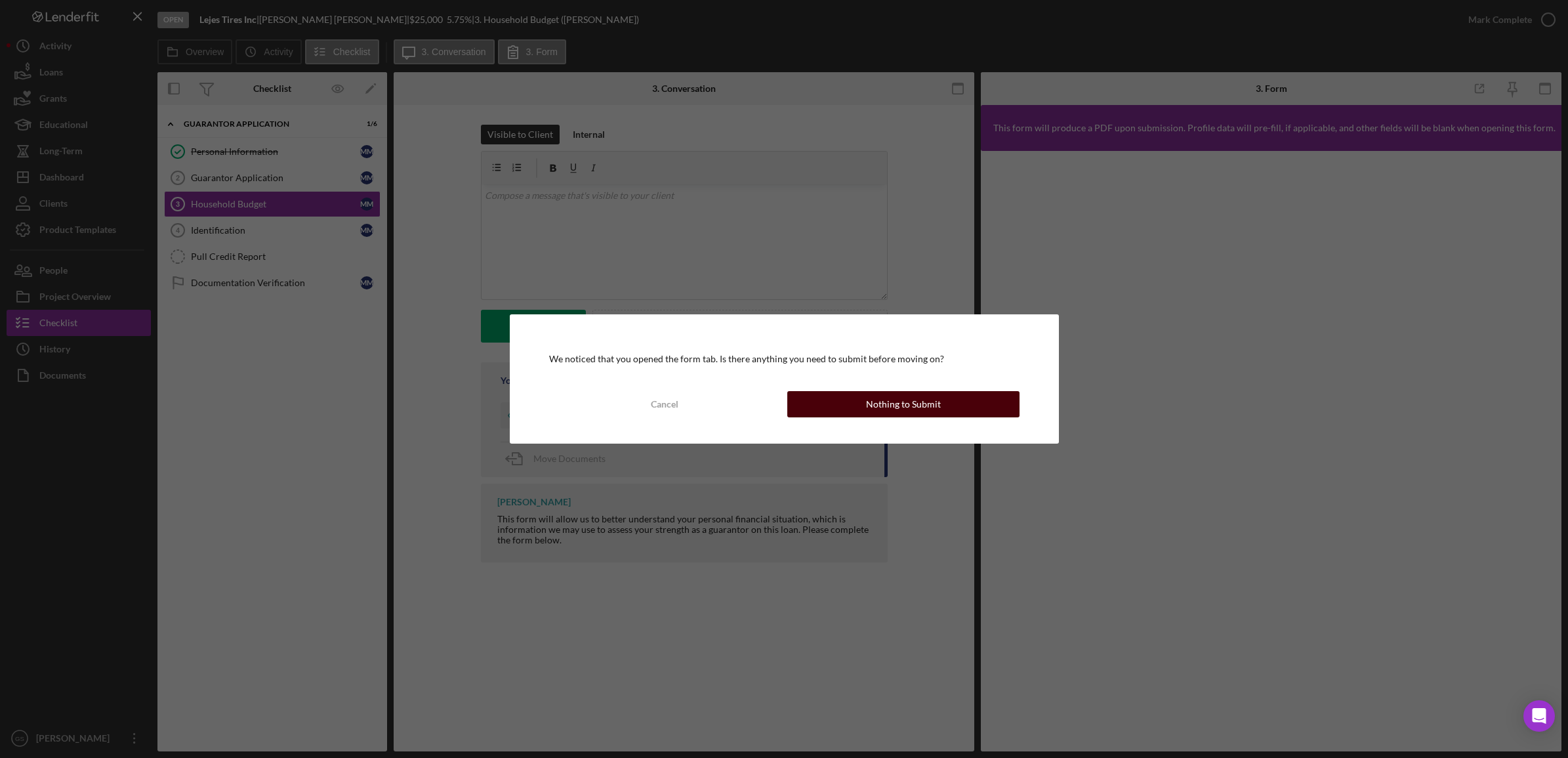
click at [940, 406] on button "Nothing to Submit" at bounding box center [903, 404] width 232 height 26
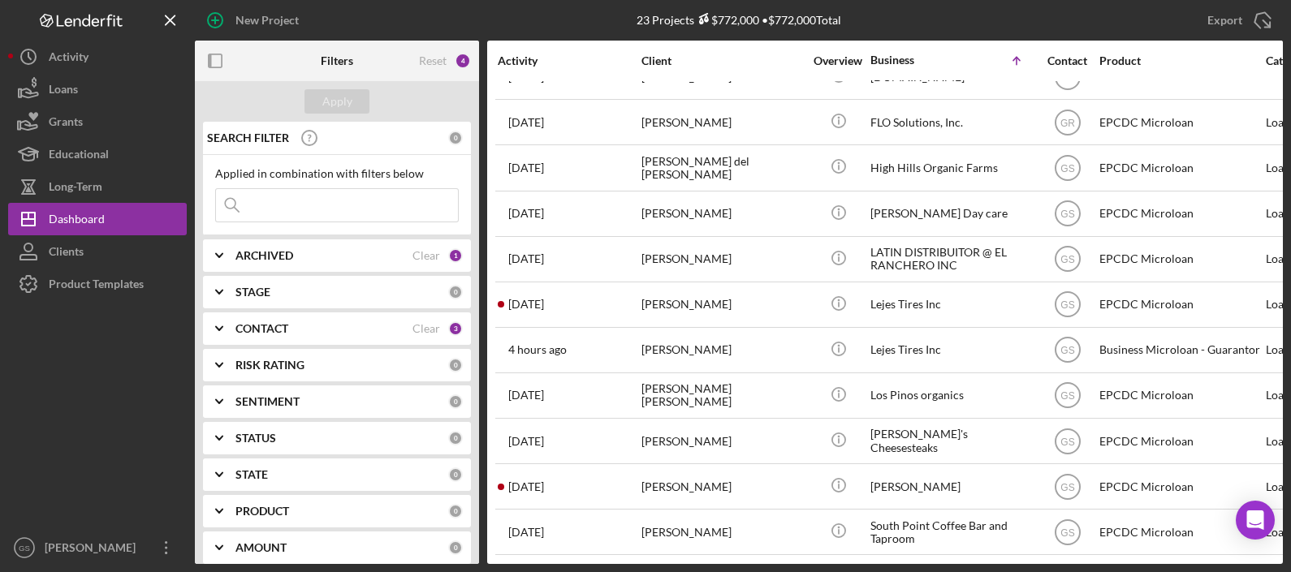
scroll to position [393, 0]
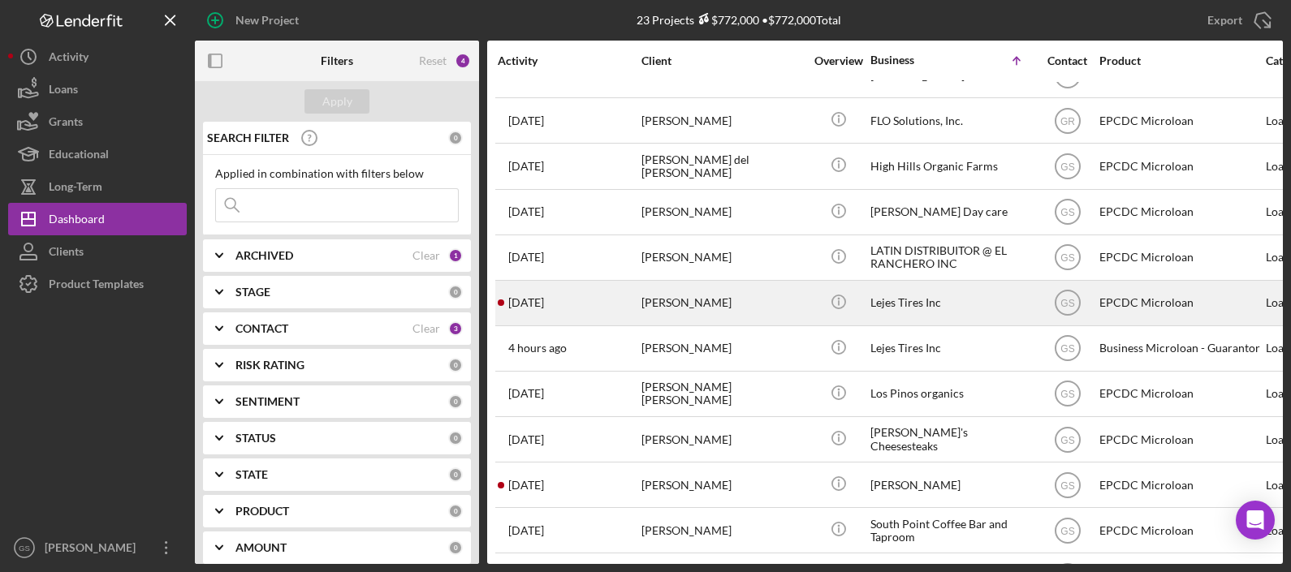
click at [914, 304] on div "Lejes Tires Inc" at bounding box center [951, 303] width 162 height 43
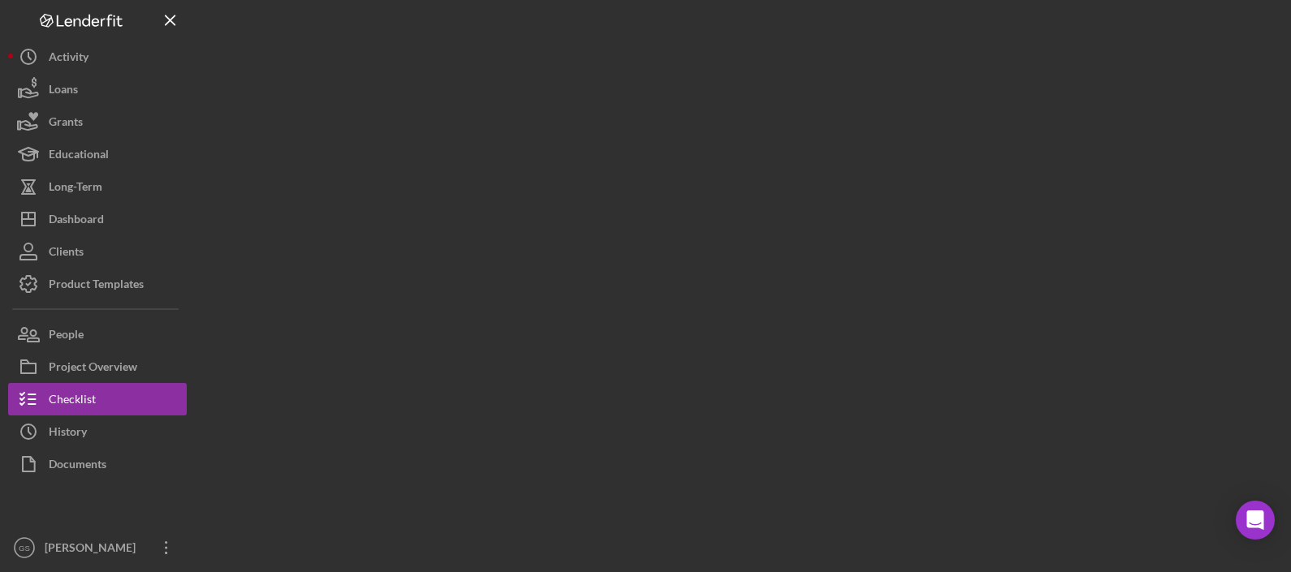
click at [914, 304] on div at bounding box center [739, 282] width 1088 height 564
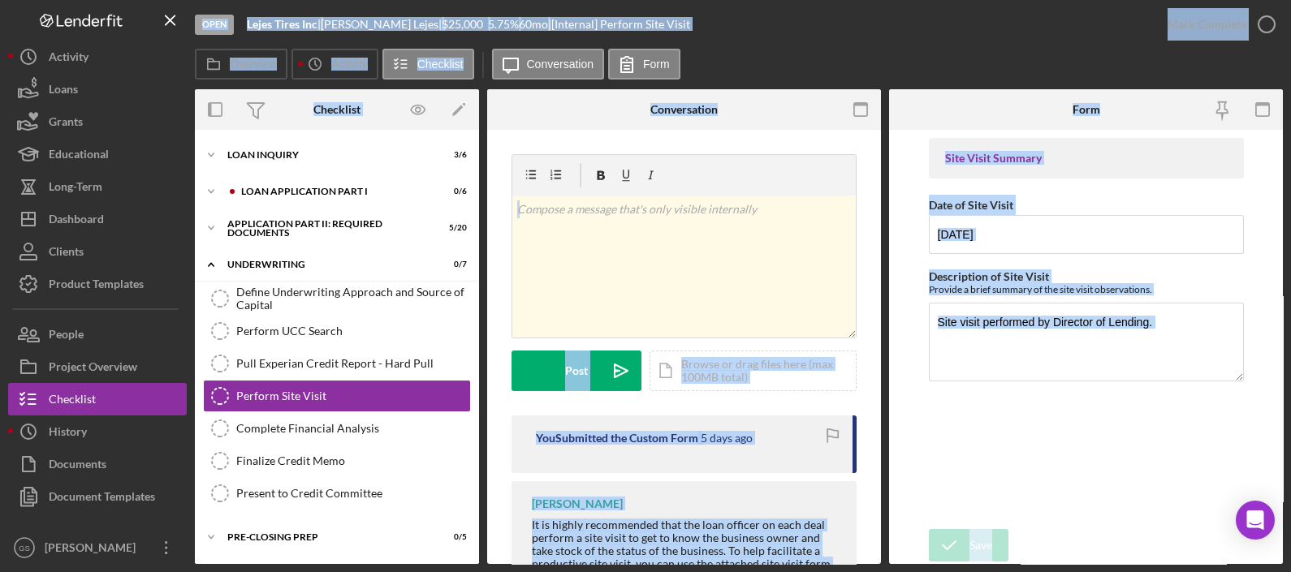
scroll to position [80, 0]
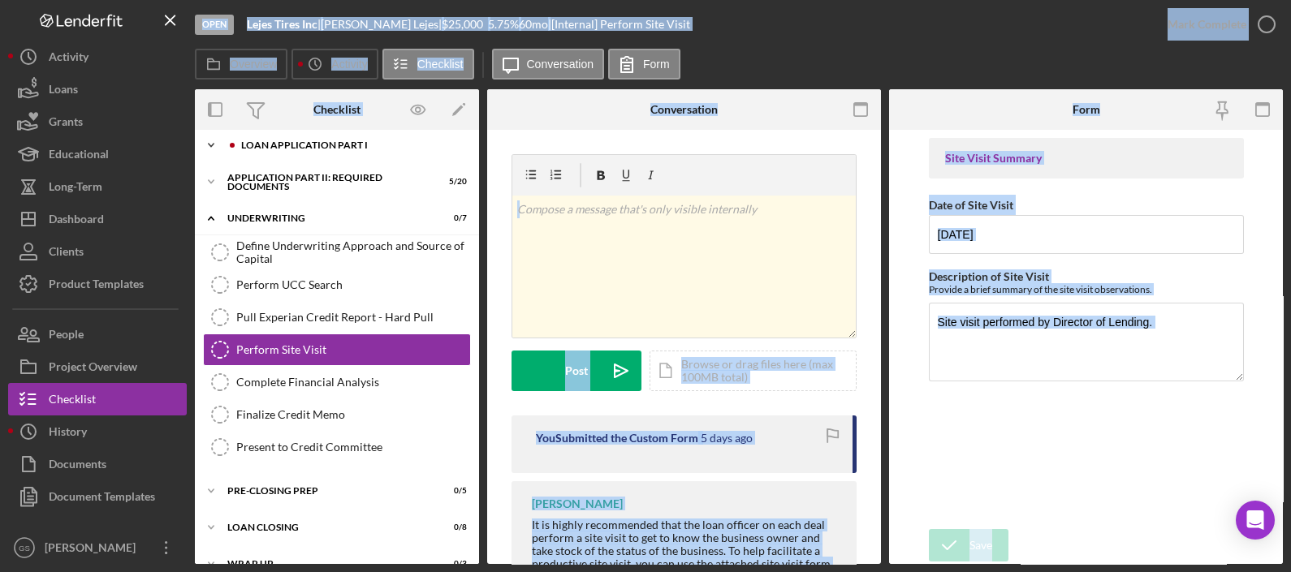
click at [410, 145] on div "Loan Application Part I" at bounding box center [350, 145] width 218 height 10
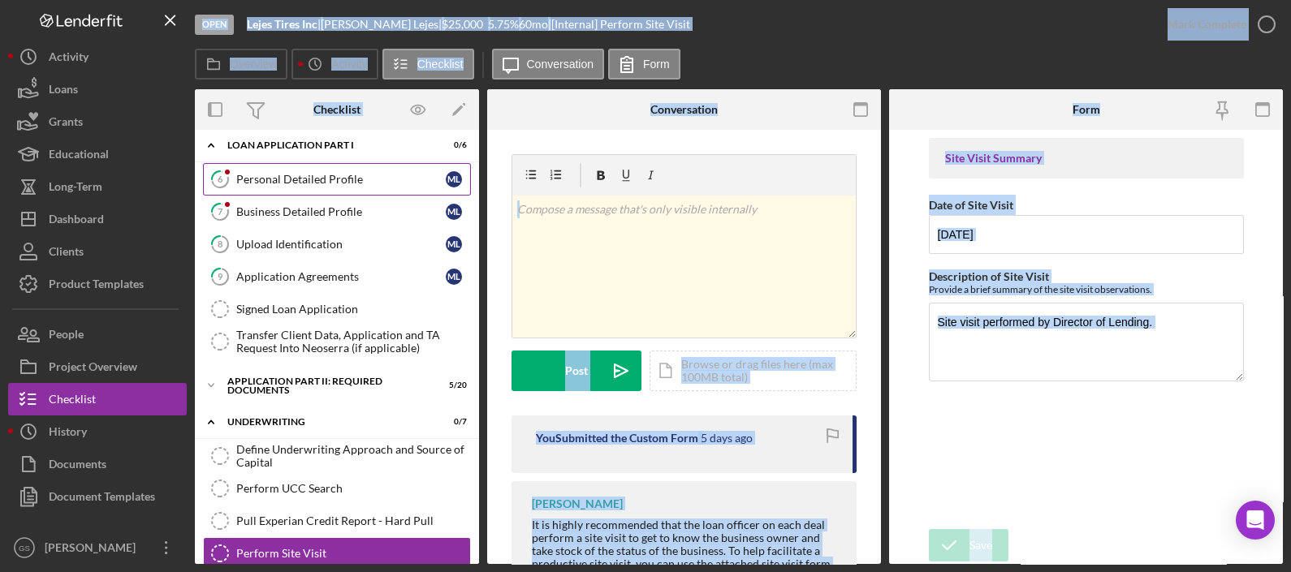
click at [391, 163] on link "6 Personal Detailed Profile M L" at bounding box center [337, 179] width 268 height 32
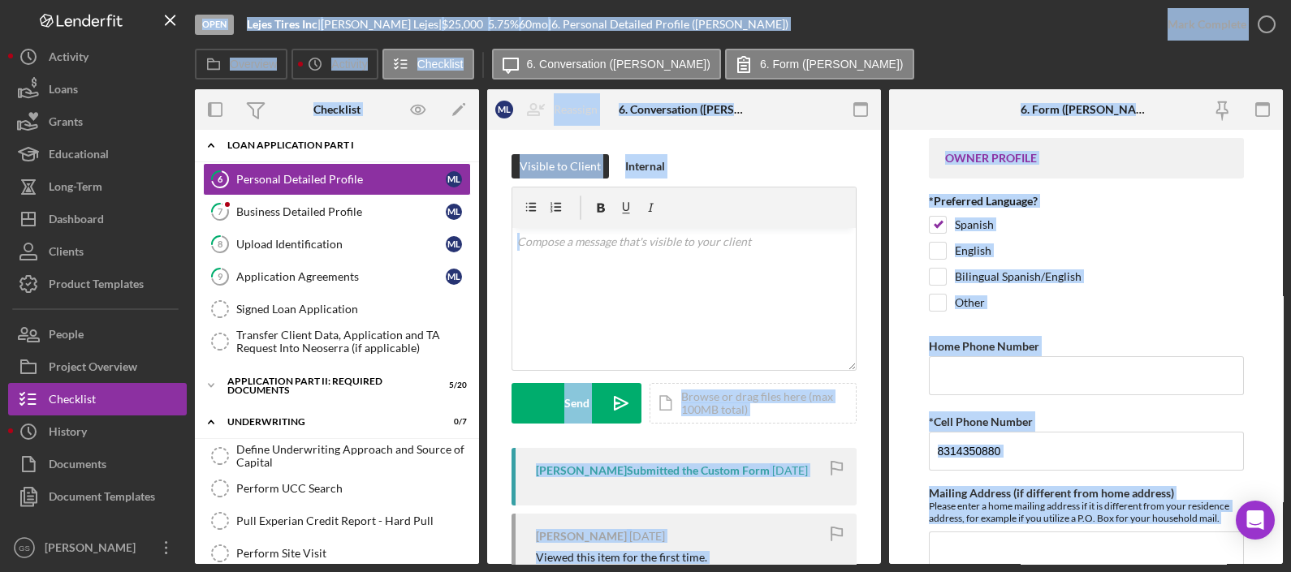
click at [365, 150] on div "Icon/Expander Loan Application Part I 0 / 6" at bounding box center [337, 145] width 284 height 33
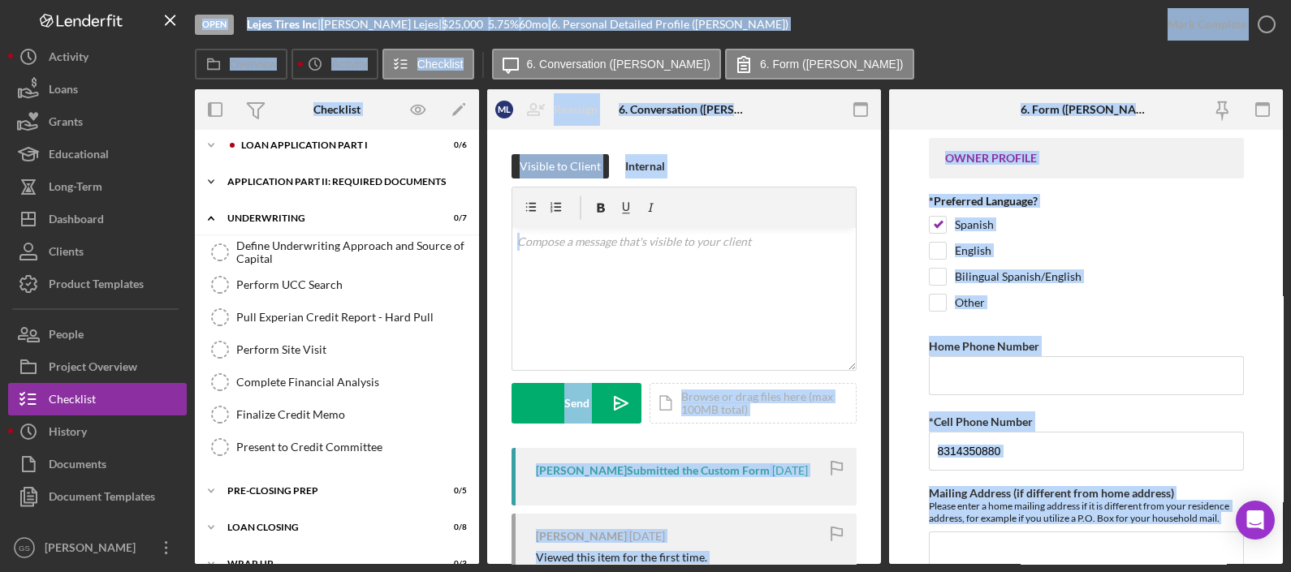
click at [353, 182] on div "Application Part II: Required Documents" at bounding box center [342, 182] width 231 height 10
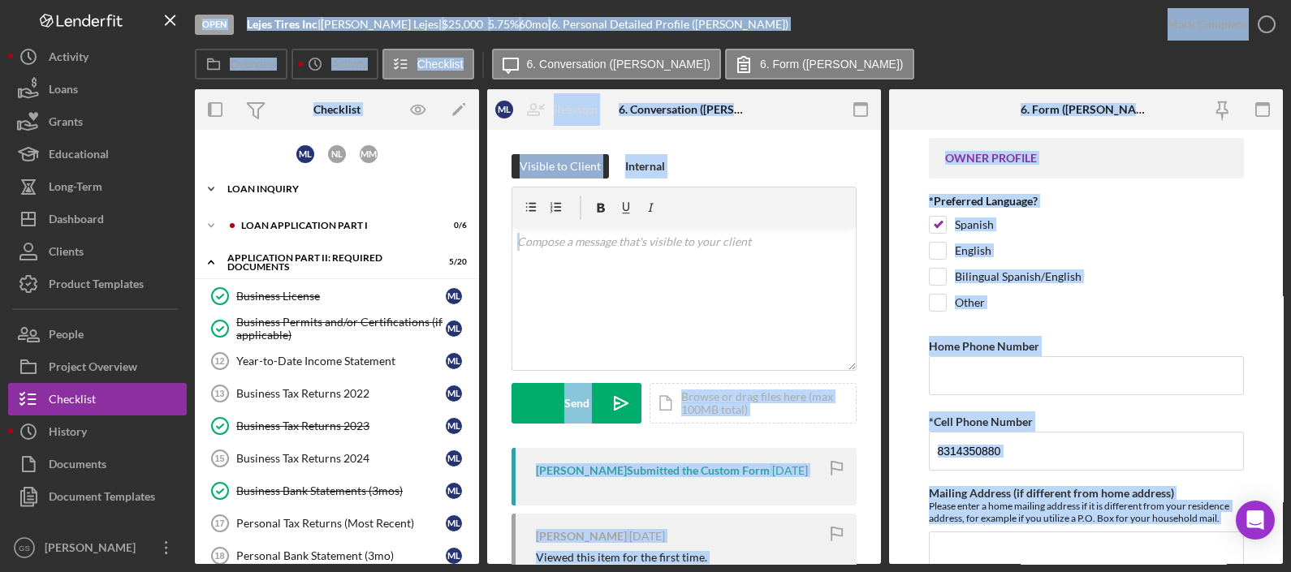
click at [355, 175] on div "Icon/Expander Loan Inquiry 3 / 6" at bounding box center [337, 189] width 284 height 32
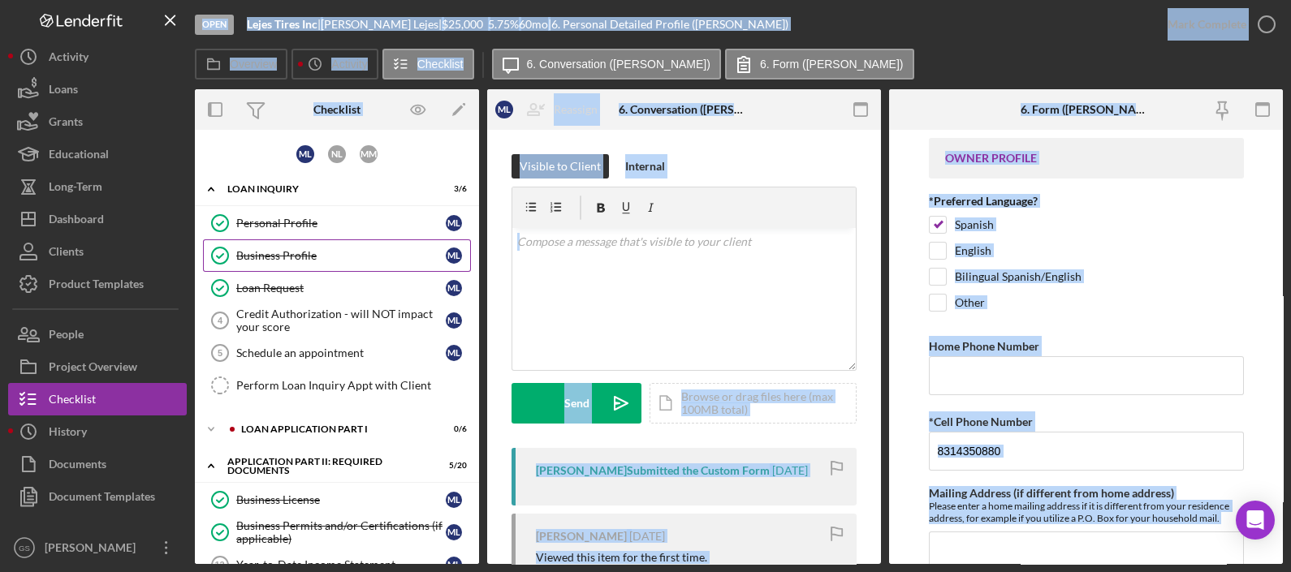
click at [311, 249] on div "Business Profile" at bounding box center [340, 255] width 209 height 13
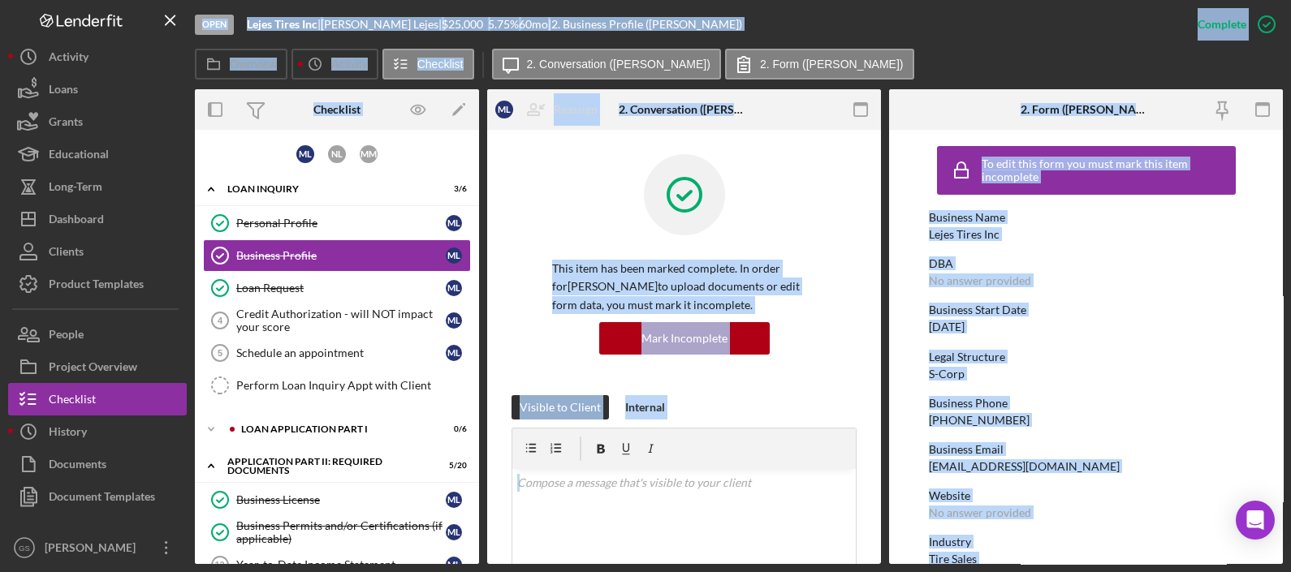
click at [1161, 356] on div "Legal Structure" at bounding box center [1086, 357] width 315 height 13
